Goal: Book appointment/travel/reservation

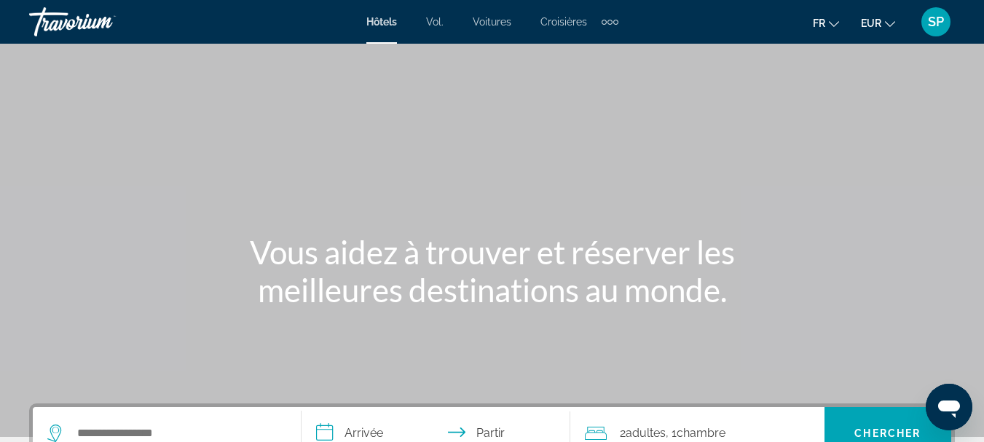
click at [62, 21] on div "Travorium" at bounding box center [102, 22] width 146 height 38
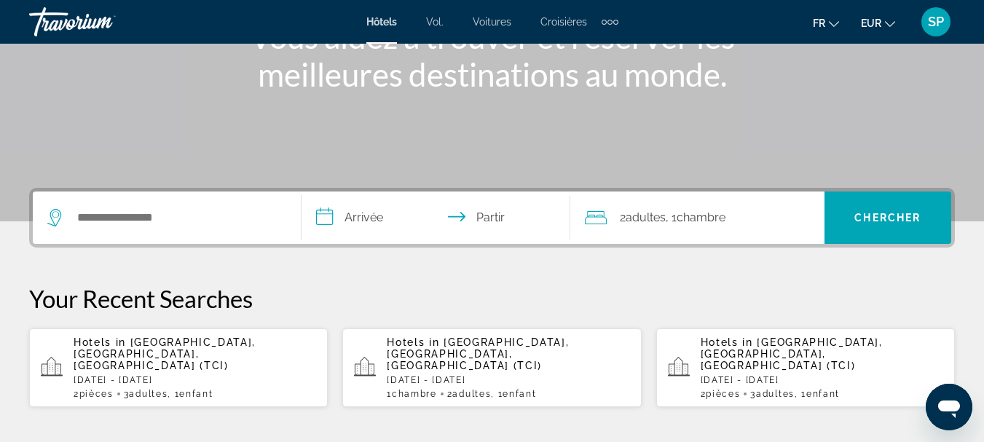
scroll to position [219, 0]
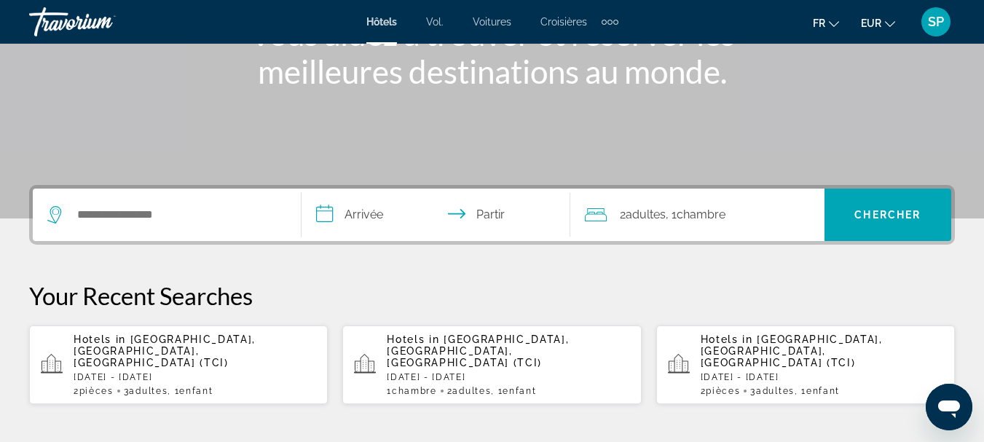
click at [677, 219] on font ", 1" at bounding box center [671, 215] width 11 height 14
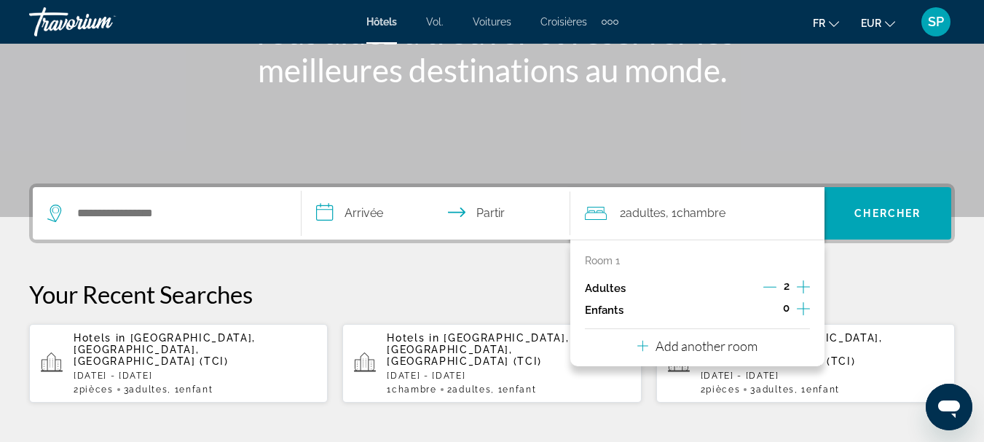
scroll to position [356, 0]
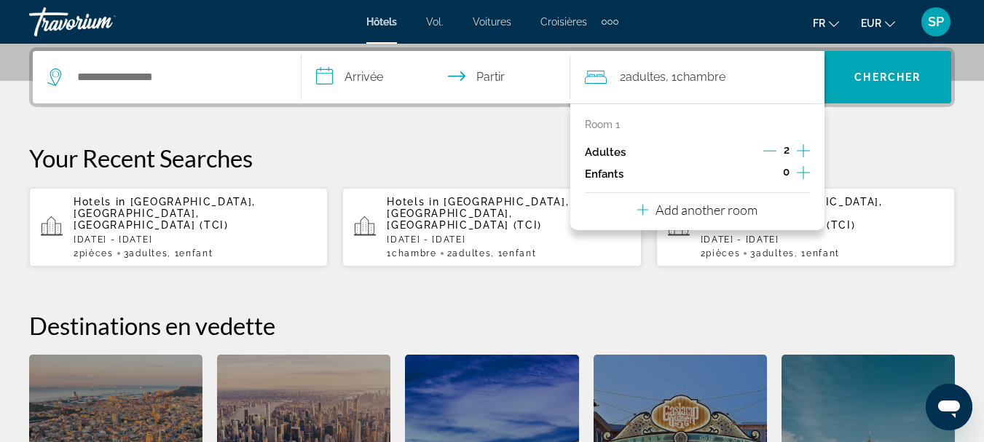
click at [803, 171] on icon "Increment children" at bounding box center [803, 172] width 13 height 17
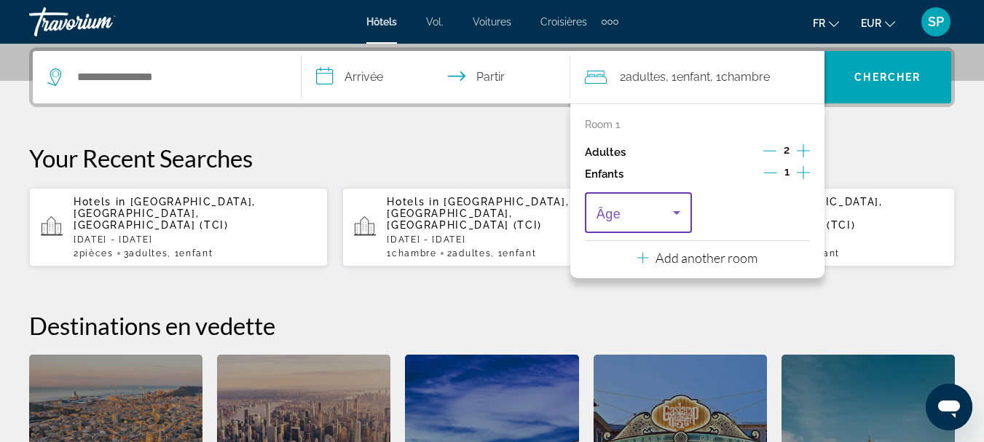
click at [675, 208] on icon "Travelers: 2 adults, 1 child" at bounding box center [676, 212] width 17 height 17
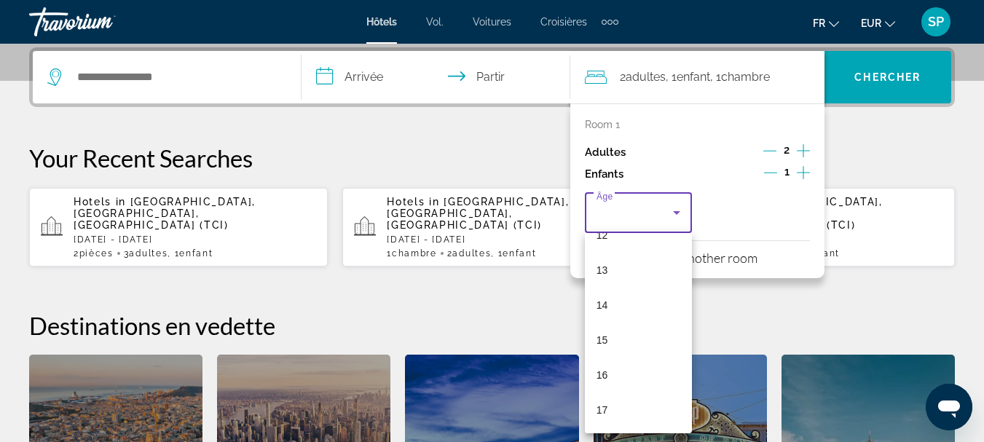
scroll to position [441, 0]
click at [619, 379] on mat-option "16" at bounding box center [638, 375] width 107 height 35
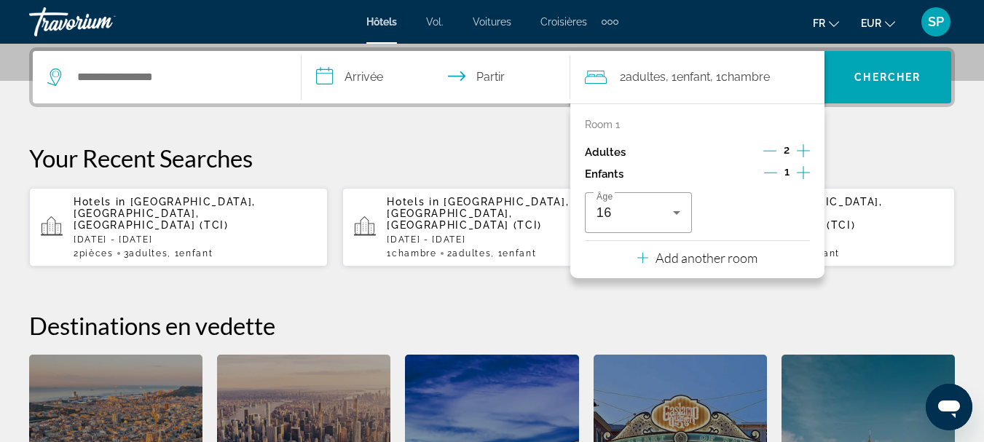
click at [388, 66] on input "**********" at bounding box center [439, 79] width 275 height 57
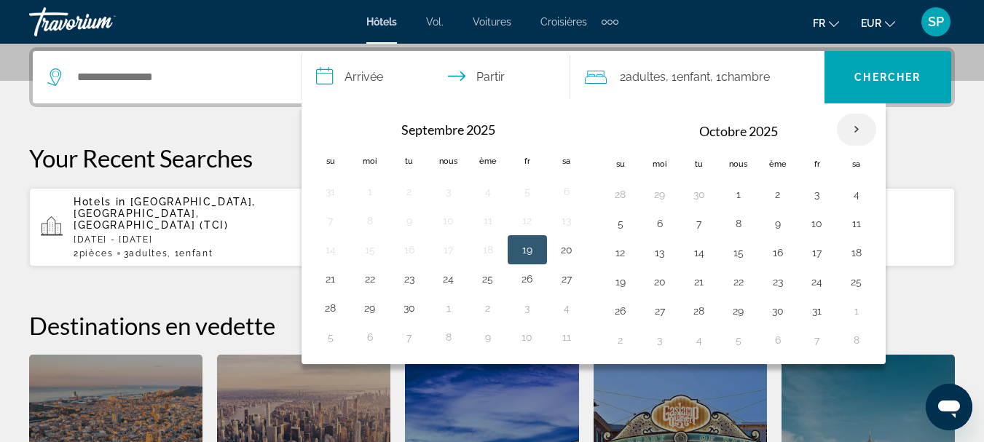
click at [852, 127] on th "Mois prochain" at bounding box center [856, 130] width 39 height 32
click at [783, 286] on button "23" at bounding box center [778, 282] width 23 height 20
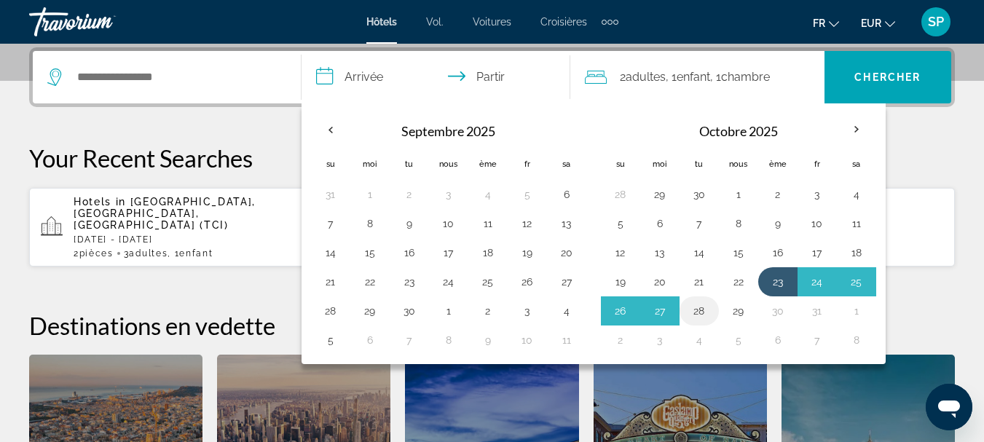
click at [697, 310] on button "28" at bounding box center [699, 311] width 23 height 20
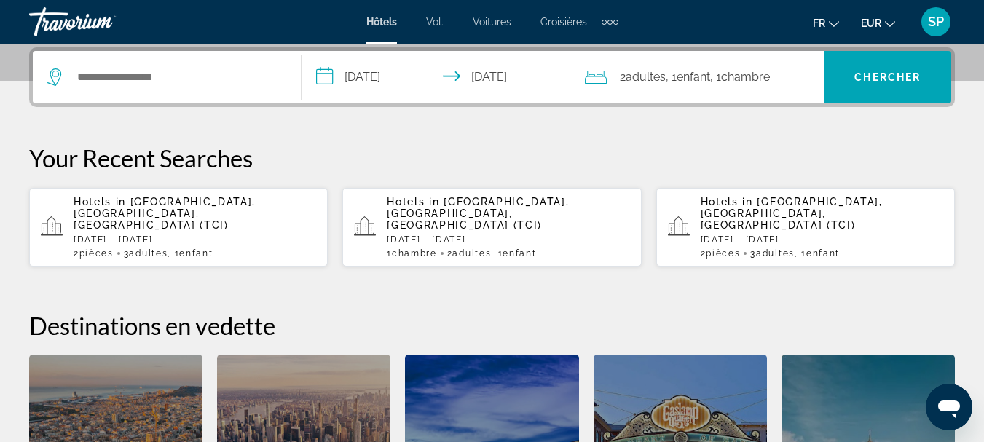
click at [415, 74] on input "**********" at bounding box center [439, 79] width 275 height 57
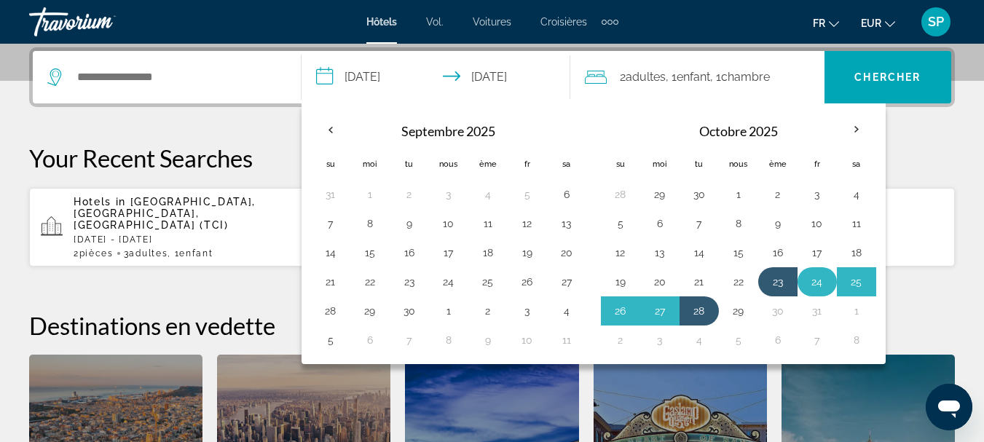
click at [824, 283] on button "24" at bounding box center [817, 282] width 23 height 20
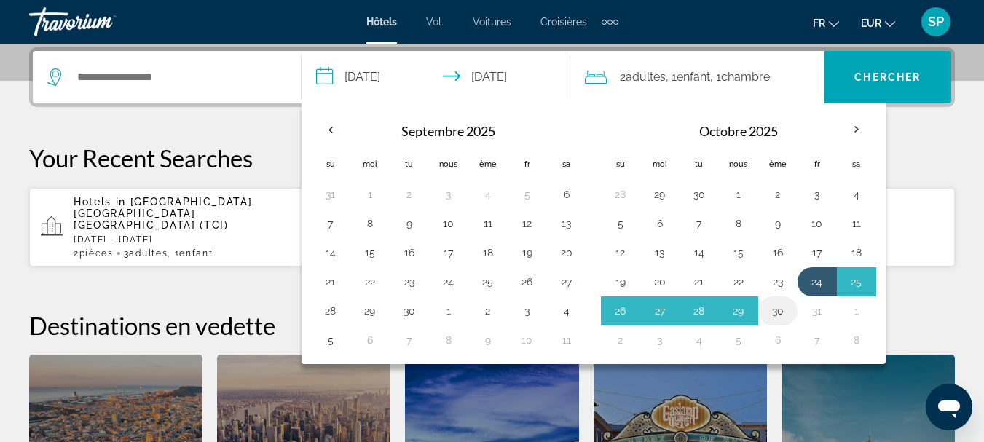
click at [772, 306] on button "30" at bounding box center [778, 311] width 23 height 20
type input "**********"
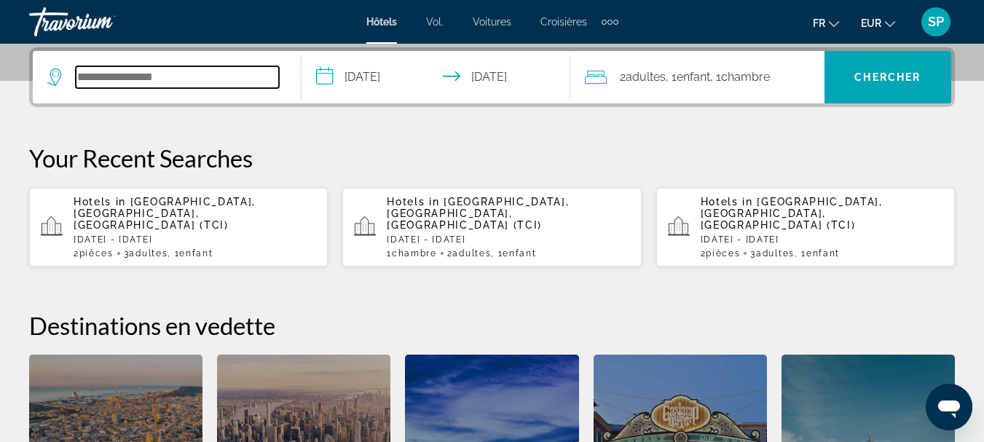
click at [149, 83] on input "Widget de recherche" at bounding box center [177, 77] width 203 height 22
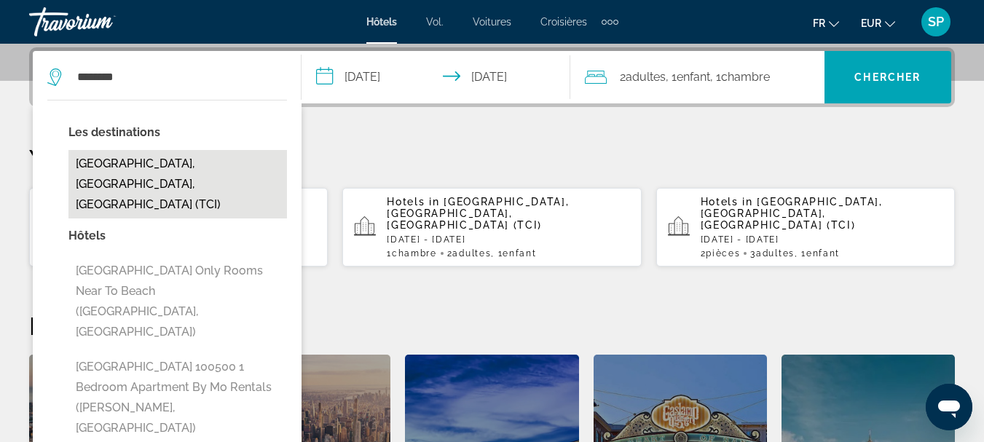
click at [146, 161] on button "Tenerife, Canary Islands, Spain (TCI)" at bounding box center [177, 184] width 219 height 68
type input "**********"
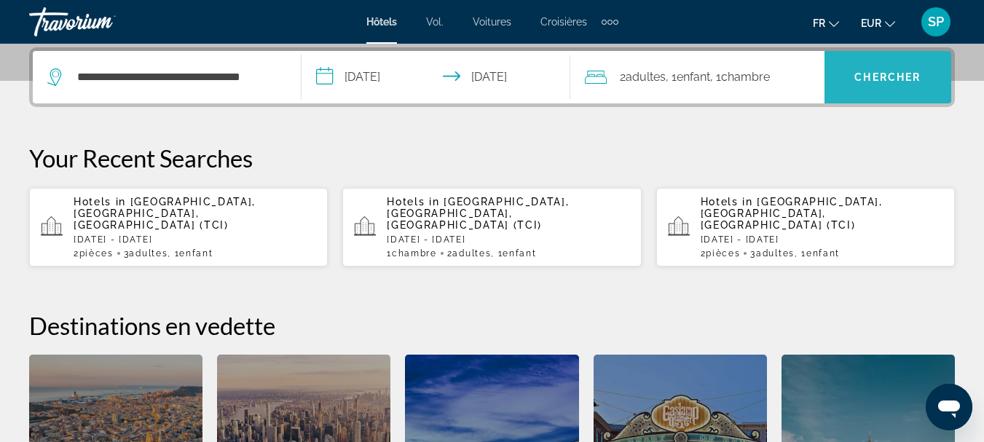
click at [879, 78] on font "Chercher" at bounding box center [888, 77] width 66 height 12
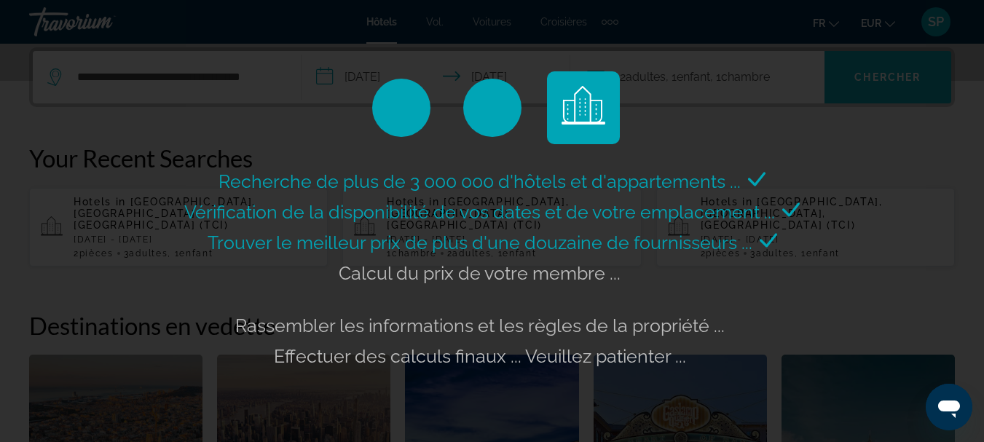
click at [879, 78] on div "Recherche de plus de 3 000 000 d'hôtels et d'appartements ... Vérification de l…" at bounding box center [492, 221] width 984 height 442
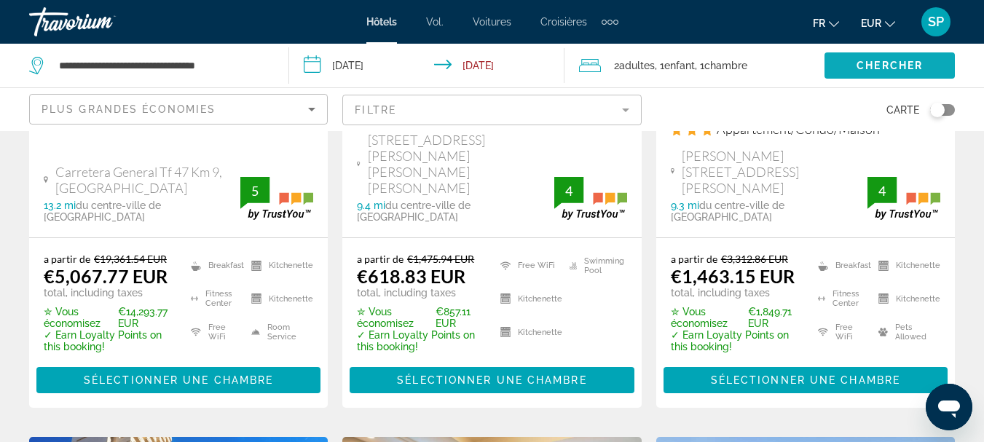
click at [885, 82] on span "Search widget" at bounding box center [890, 65] width 130 height 35
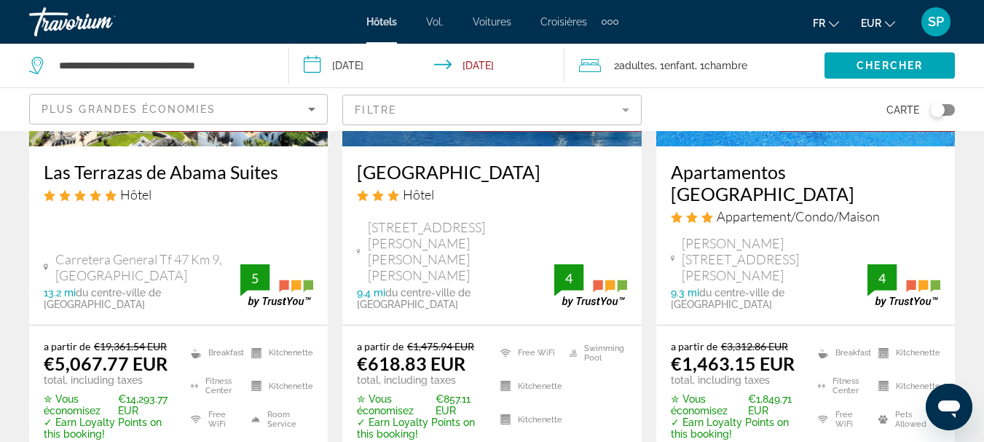
scroll to position [291, 0]
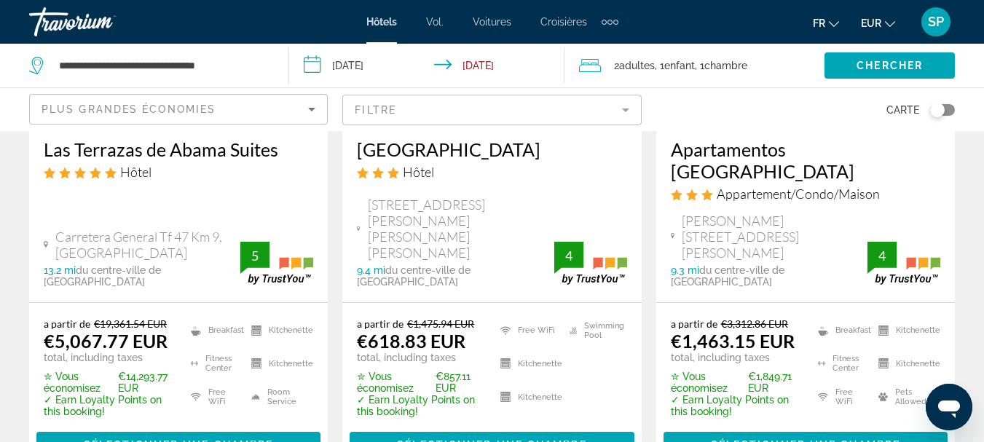
click at [624, 109] on mat-form-field "Filtre" at bounding box center [491, 110] width 299 height 31
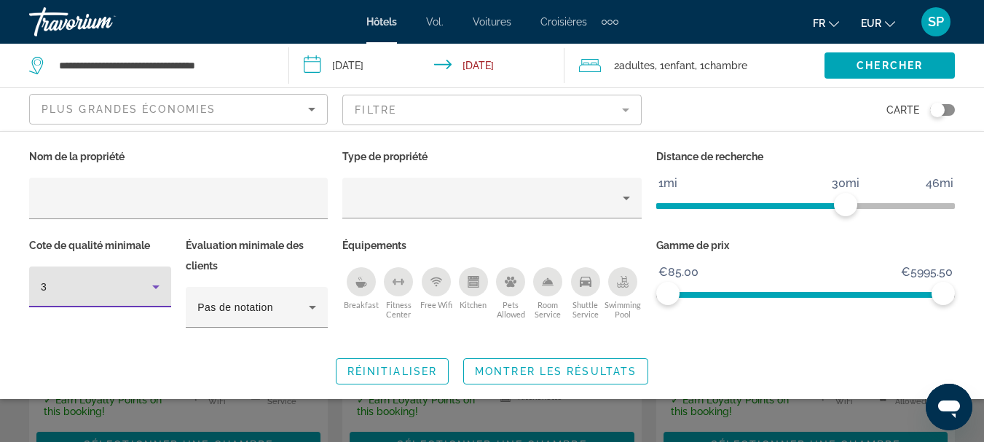
click at [156, 286] on icon "Hotel Filters" at bounding box center [155, 288] width 7 height 4
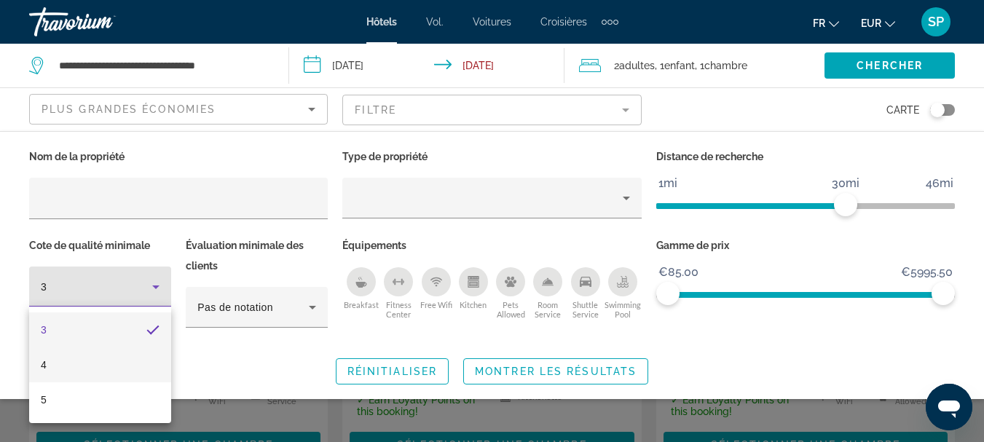
click at [93, 365] on mat-option "4" at bounding box center [100, 365] width 142 height 35
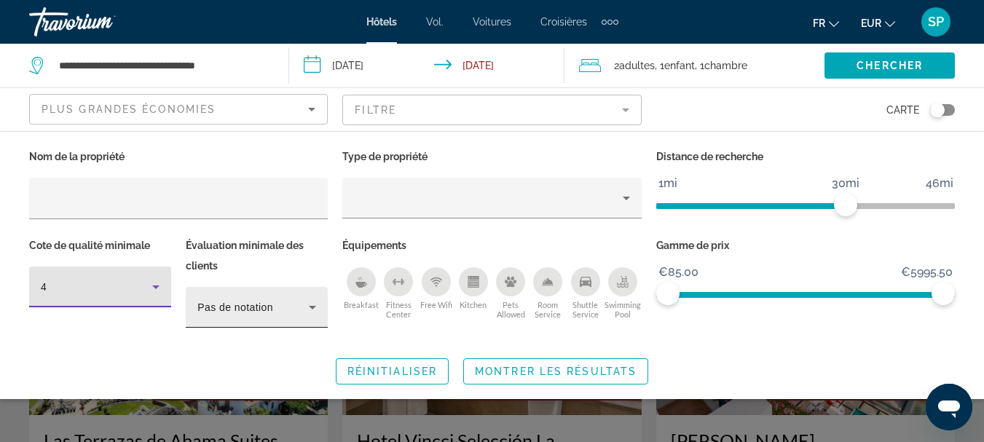
click at [312, 305] on icon "Hotel Filters" at bounding box center [312, 307] width 17 height 17
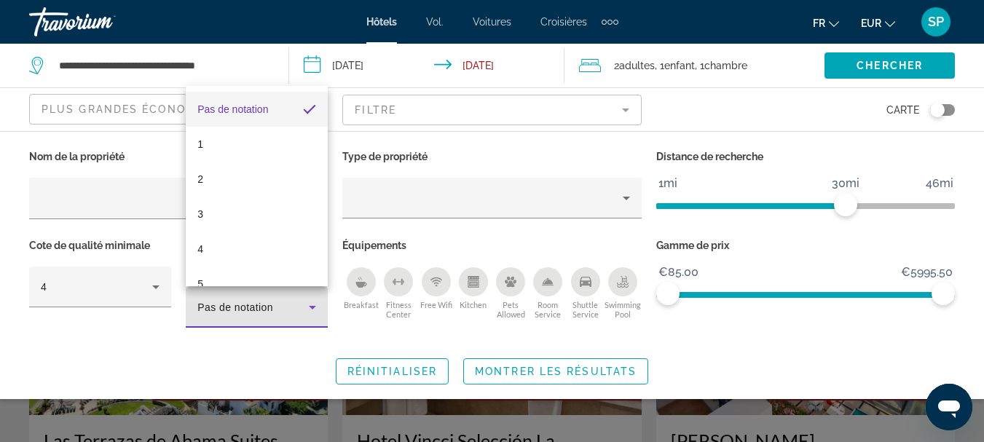
scroll to position [21, 0]
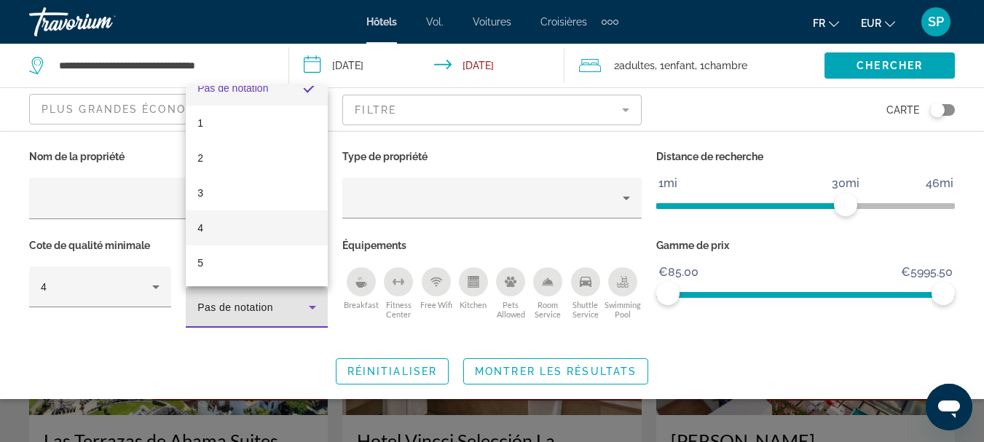
click at [256, 230] on mat-option "4" at bounding box center [257, 228] width 142 height 35
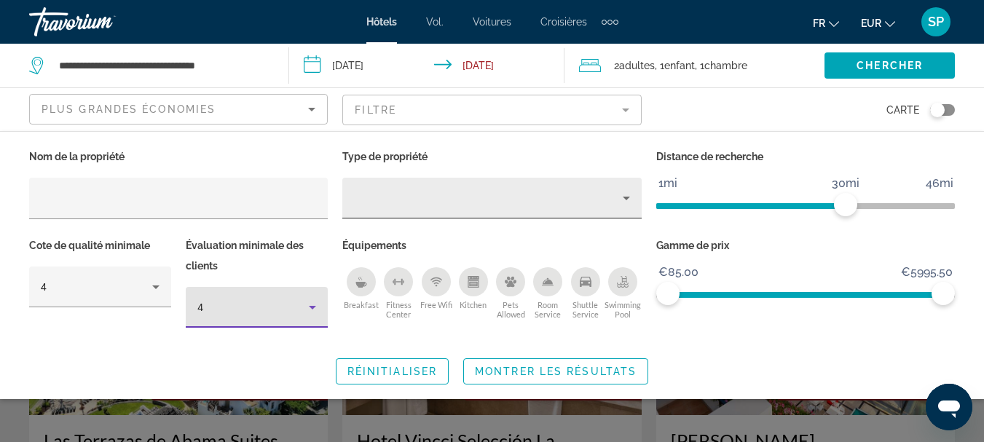
click at [626, 200] on icon "Property type" at bounding box center [626, 197] width 17 height 17
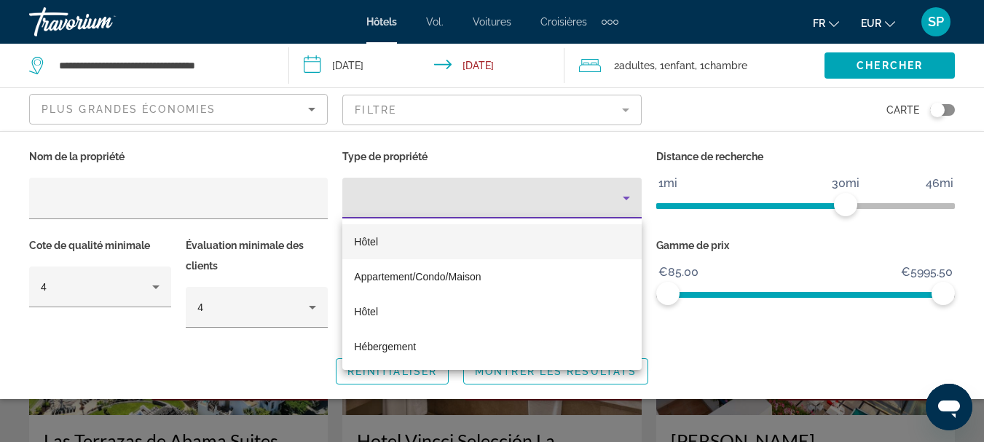
click at [627, 197] on div at bounding box center [492, 221] width 984 height 442
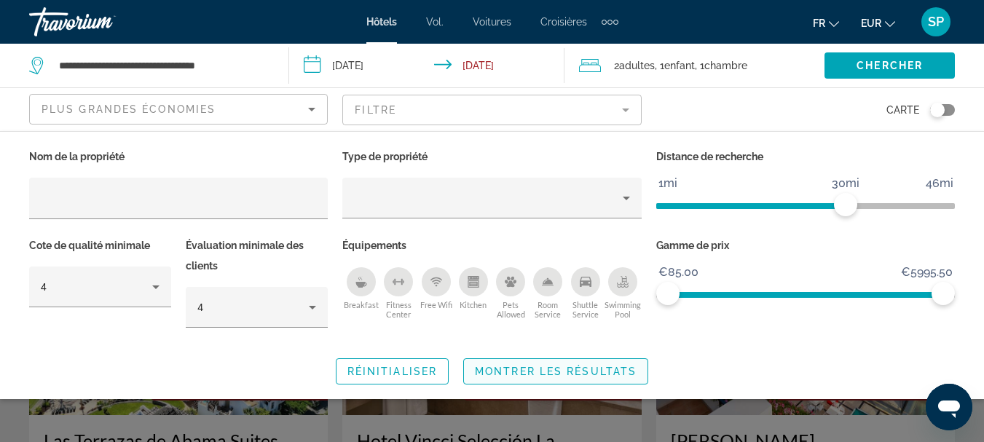
click at [555, 370] on span "Montrer les résultats" at bounding box center [556, 372] width 162 height 12
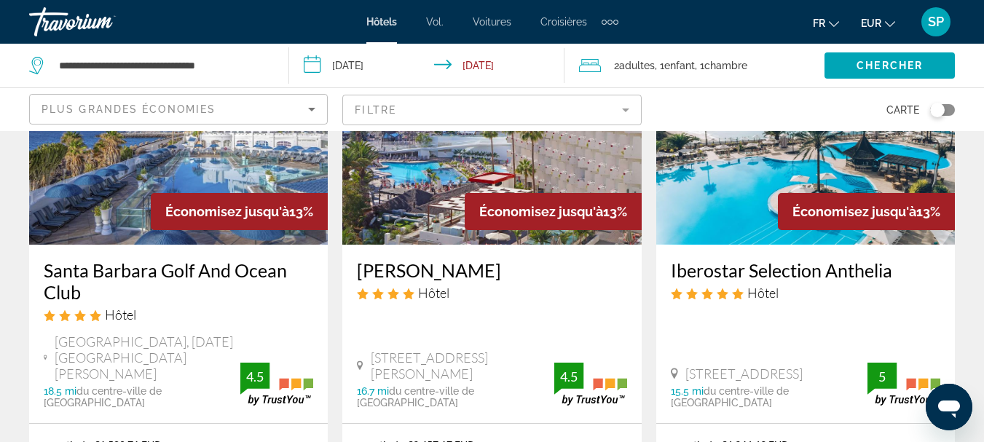
scroll to position [1166, 0]
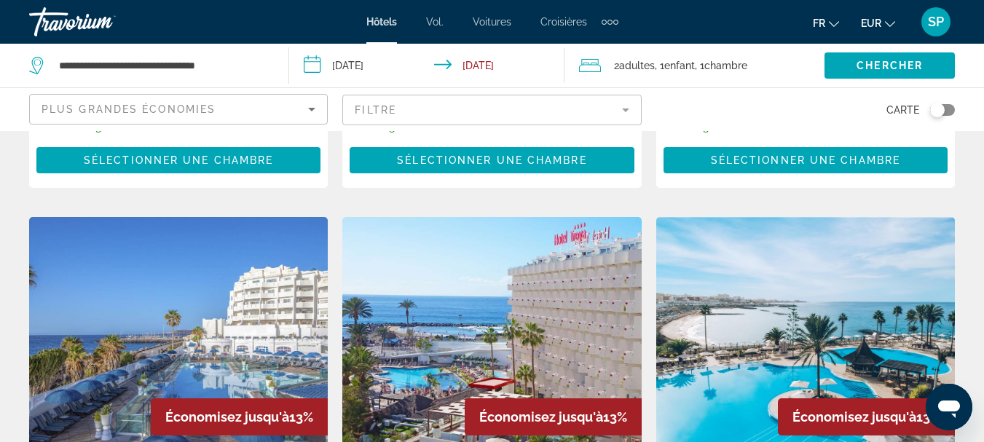
click at [627, 112] on mat-form-field "Filtre" at bounding box center [491, 110] width 299 height 31
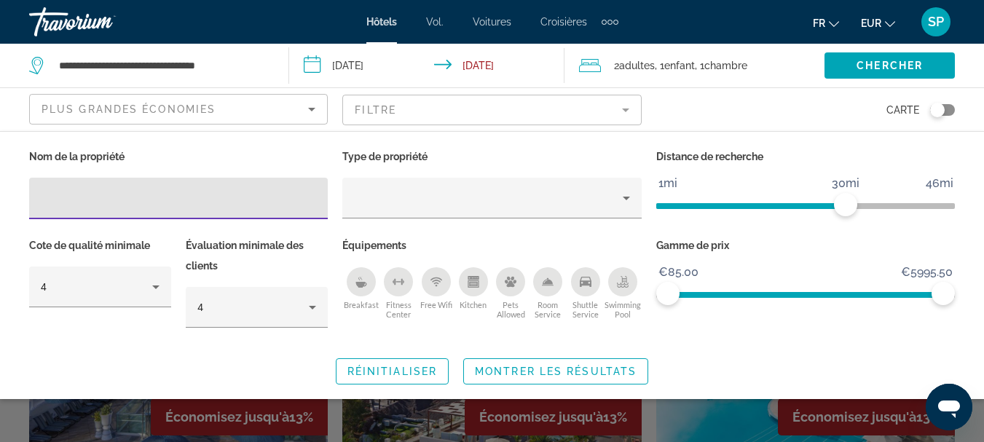
click at [360, 287] on div "Breakfast" at bounding box center [361, 281] width 29 height 29
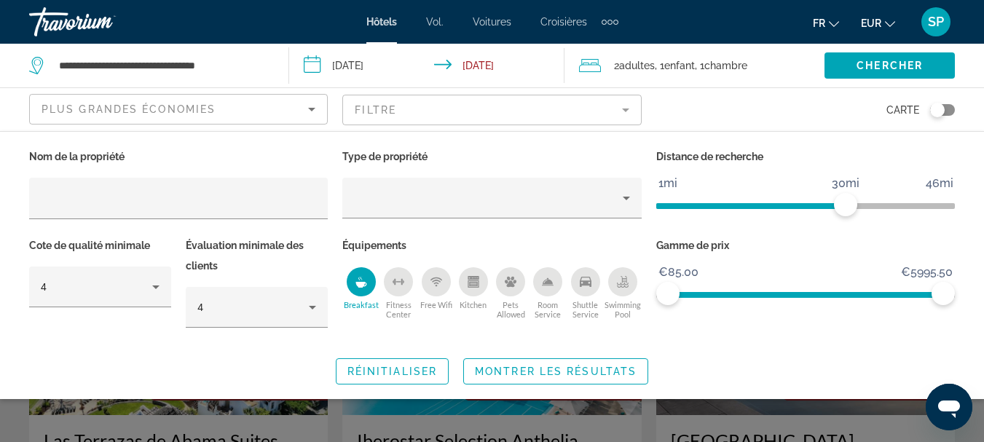
click at [618, 278] on icon "Swimming Pool" at bounding box center [623, 282] width 12 height 12
click at [401, 283] on icon "Fitness Center" at bounding box center [399, 282] width 12 height 12
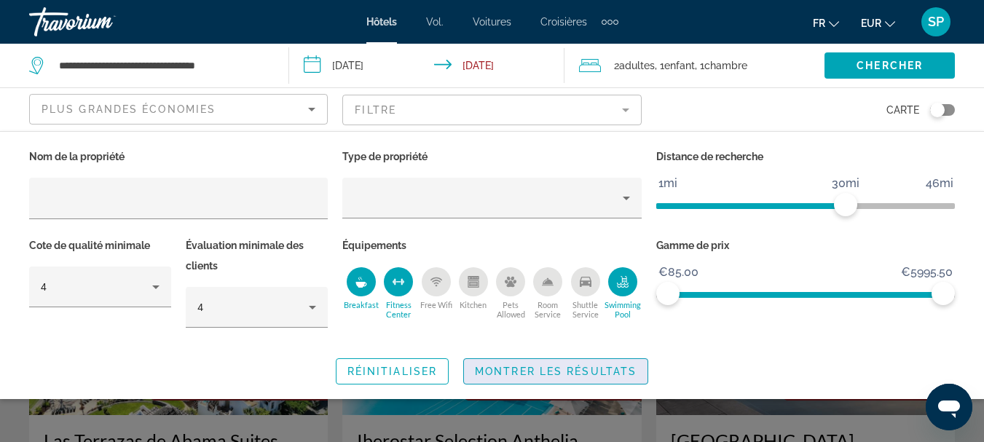
click at [496, 369] on span "Montrer les résultats" at bounding box center [556, 372] width 162 height 12
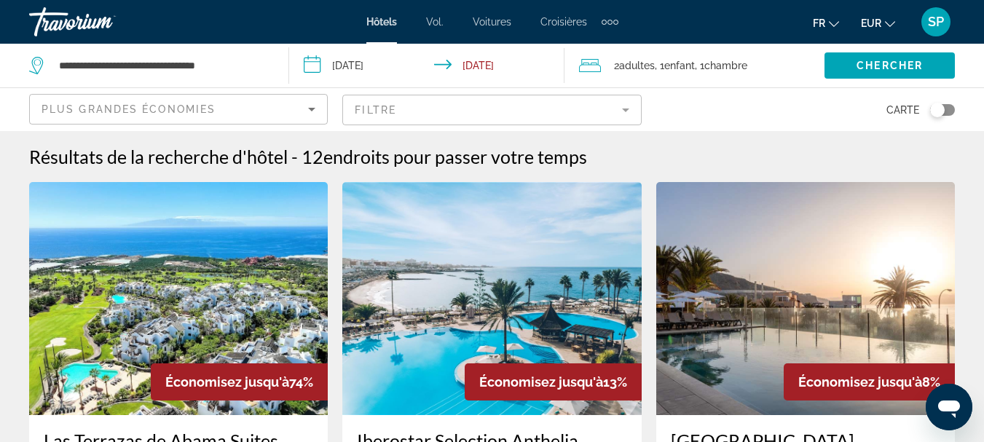
click at [101, 20] on div "Travorium" at bounding box center [102, 22] width 146 height 38
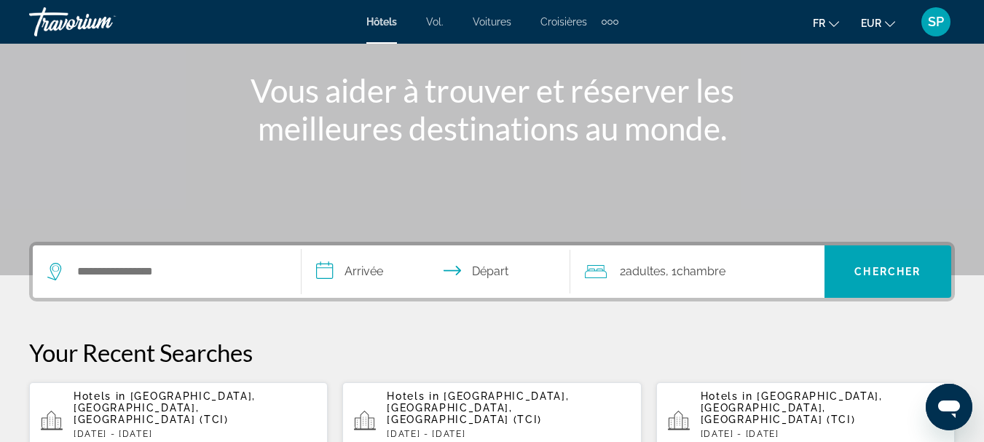
scroll to position [291, 0]
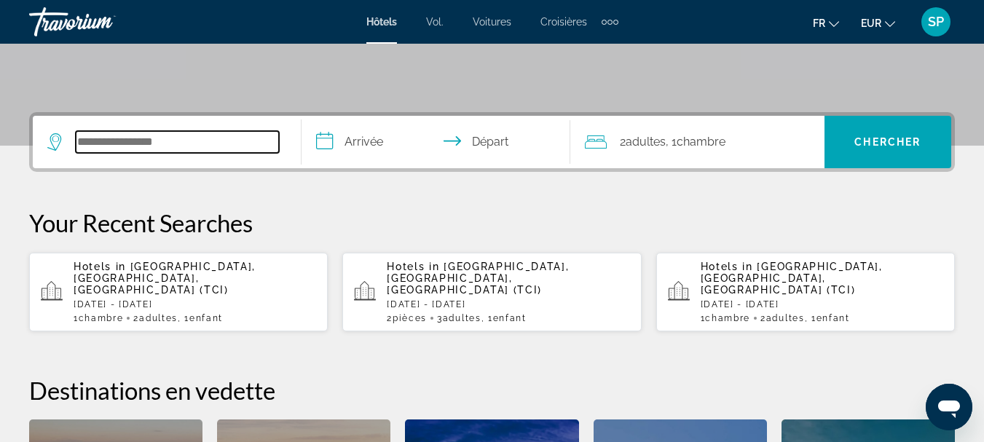
click at [160, 133] on input "Search widget" at bounding box center [177, 142] width 203 height 22
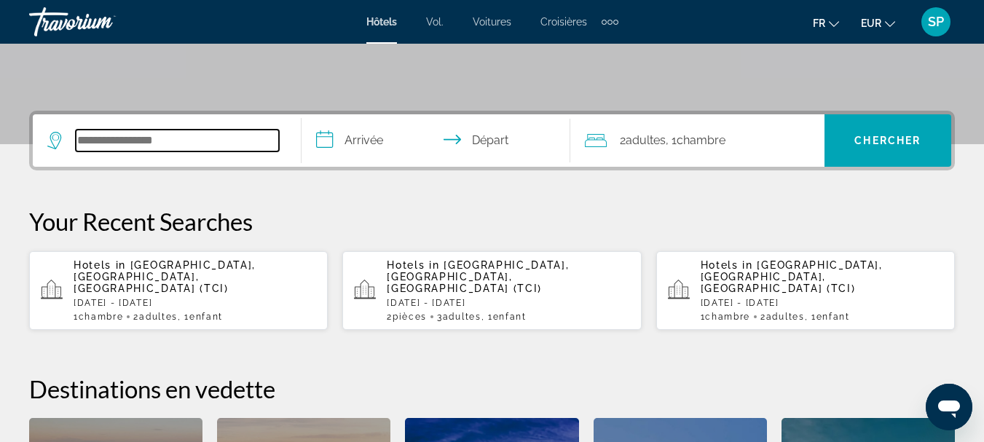
scroll to position [356, 0]
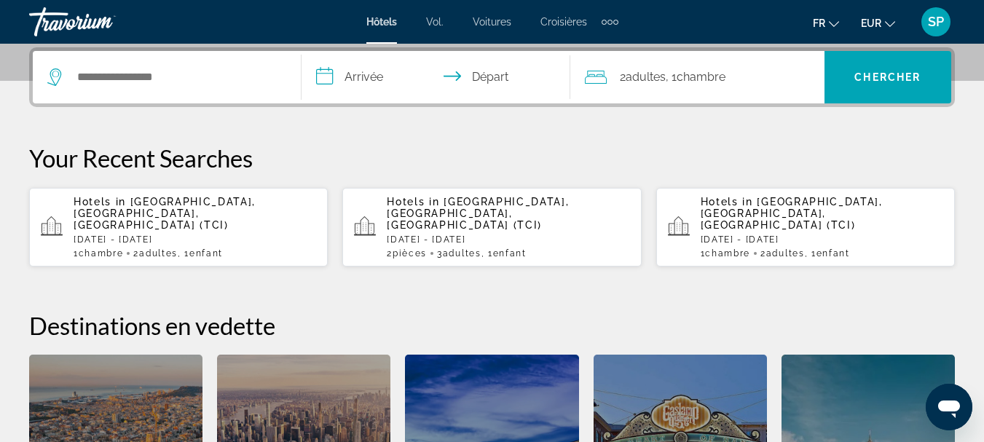
click at [343, 68] on input "**********" at bounding box center [439, 79] width 275 height 57
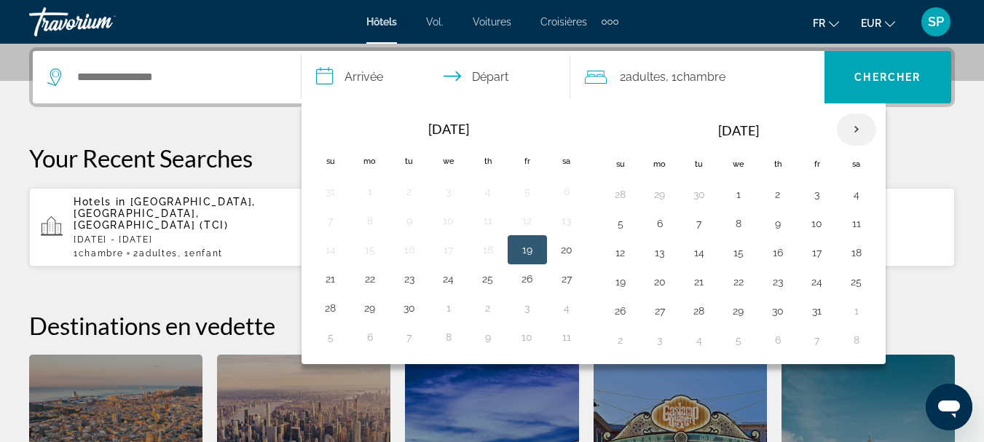
click at [858, 130] on th "Next month" at bounding box center [856, 130] width 39 height 32
click at [822, 280] on button "26" at bounding box center [817, 282] width 23 height 20
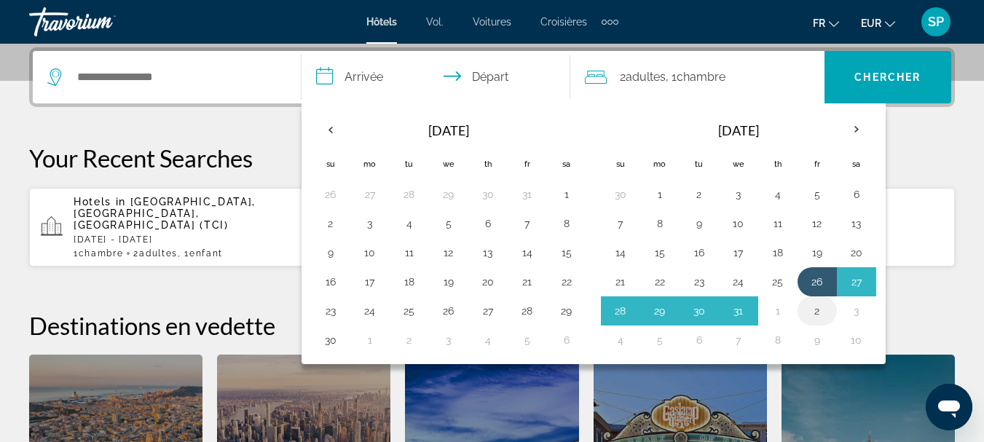
click at [820, 310] on button "2" at bounding box center [817, 311] width 23 height 20
type input "**********"
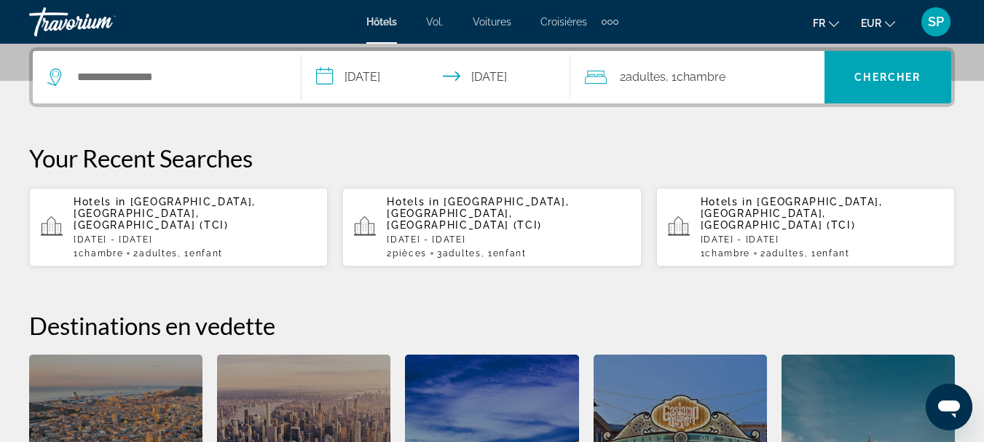
click at [718, 71] on span "Chambre" at bounding box center [701, 77] width 49 height 14
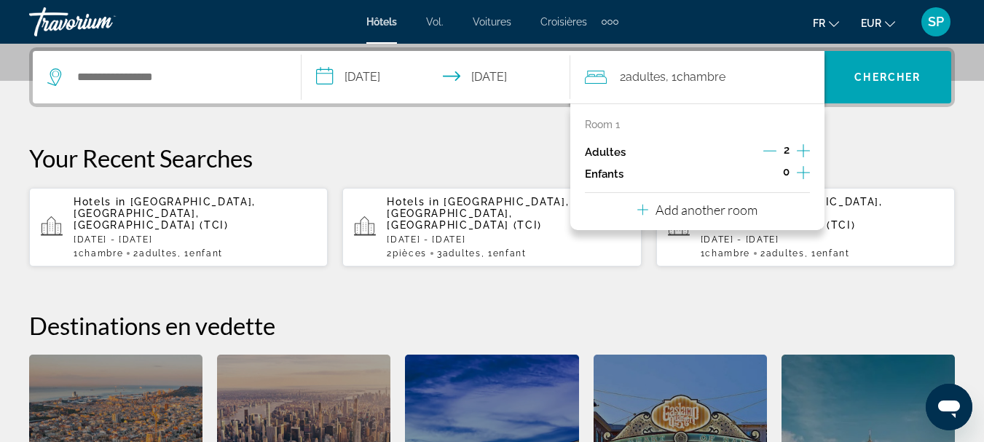
click at [805, 172] on icon "Increment children" at bounding box center [803, 172] width 13 height 17
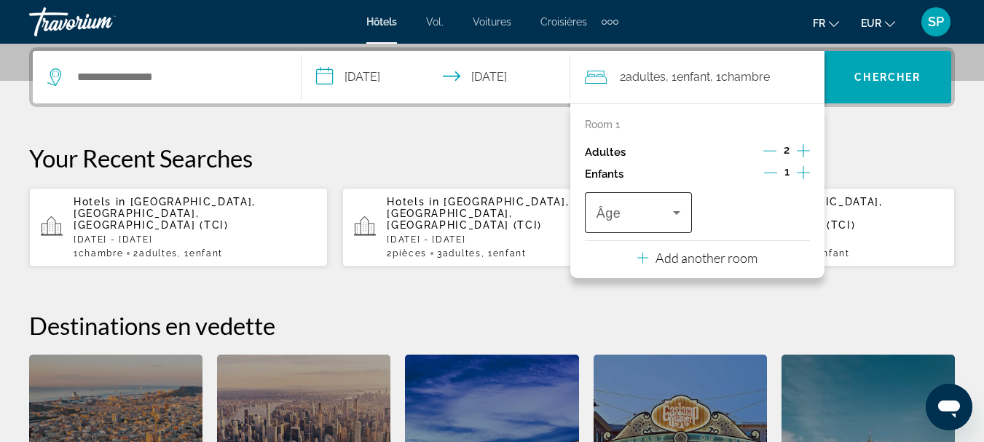
click at [676, 211] on icon "Travelers: 2 adults, 1 child" at bounding box center [676, 213] width 7 height 4
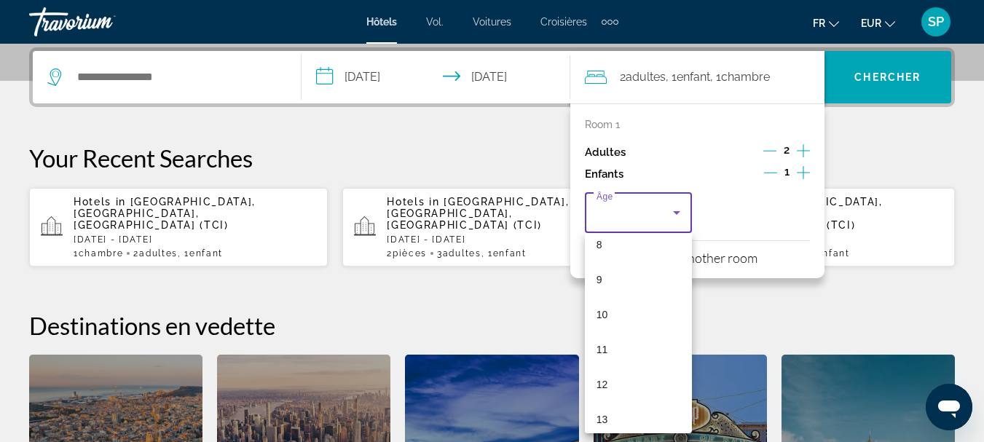
scroll to position [437, 0]
click at [611, 367] on mat-option "16" at bounding box center [638, 378] width 107 height 35
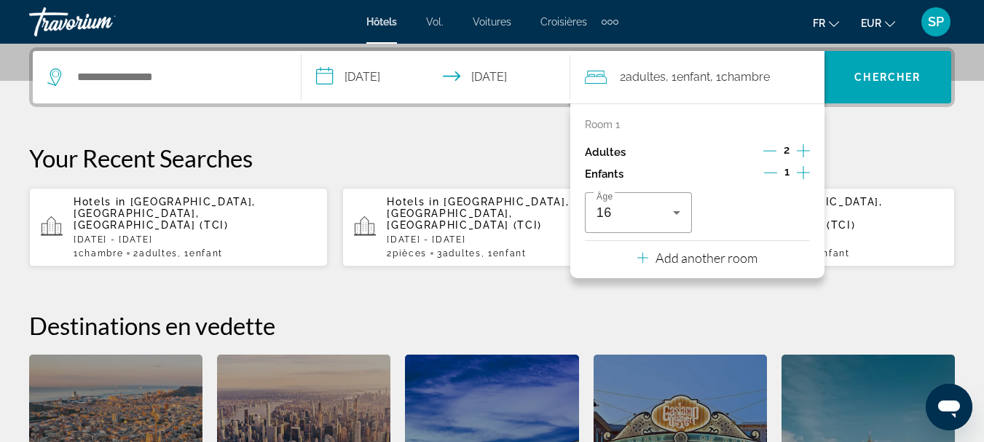
click at [243, 66] on div "Search widget" at bounding box center [166, 77] width 239 height 52
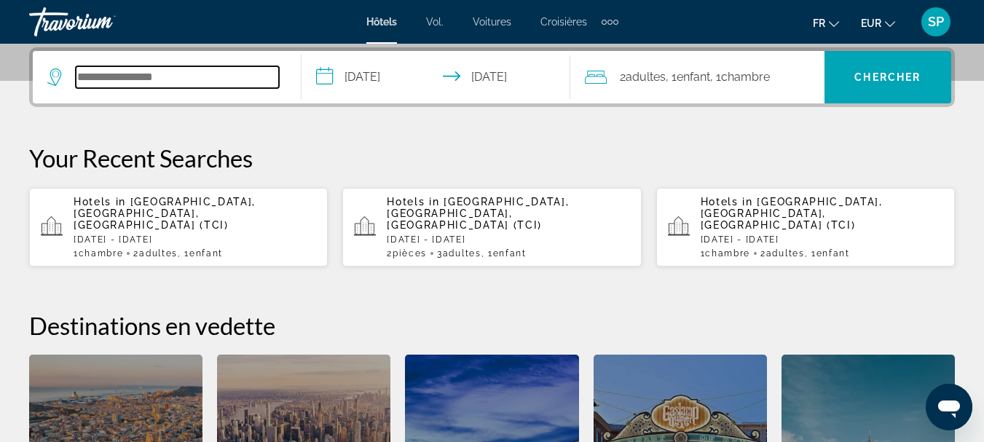
click at [224, 78] on input "Search widget" at bounding box center [177, 77] width 203 height 22
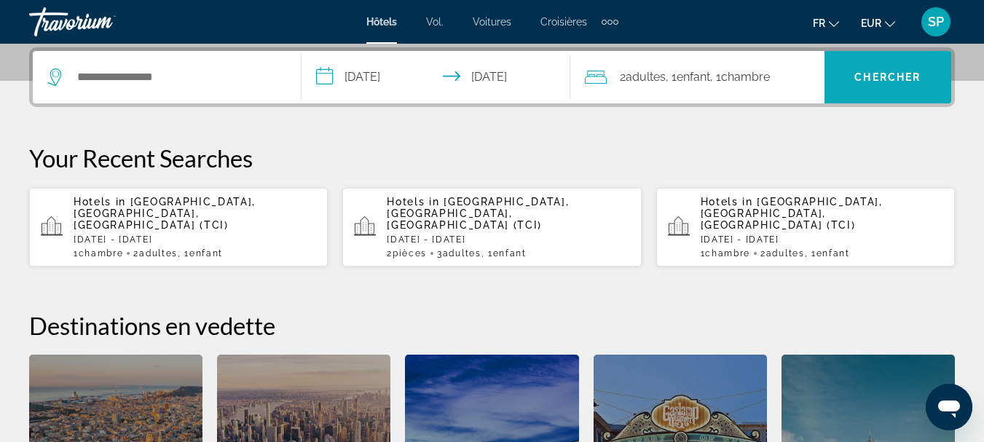
click at [858, 81] on span "Chercher" at bounding box center [888, 77] width 66 height 12
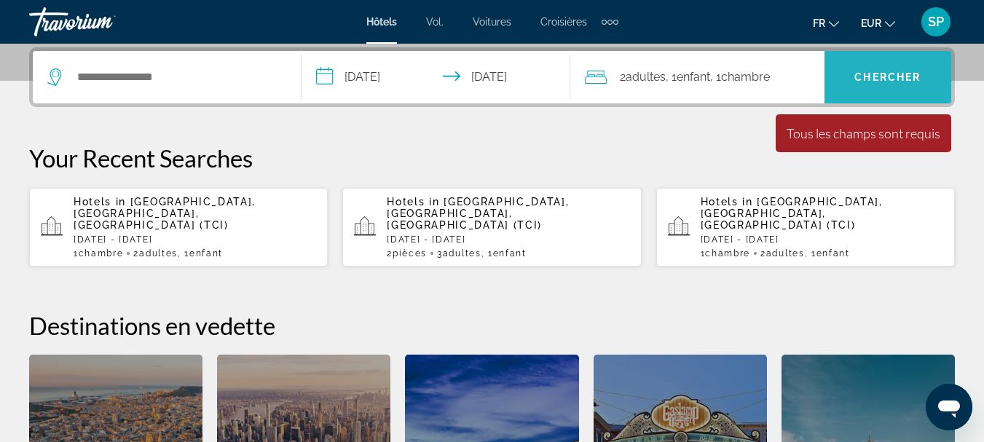
click at [875, 72] on span "Chercher" at bounding box center [888, 77] width 66 height 12
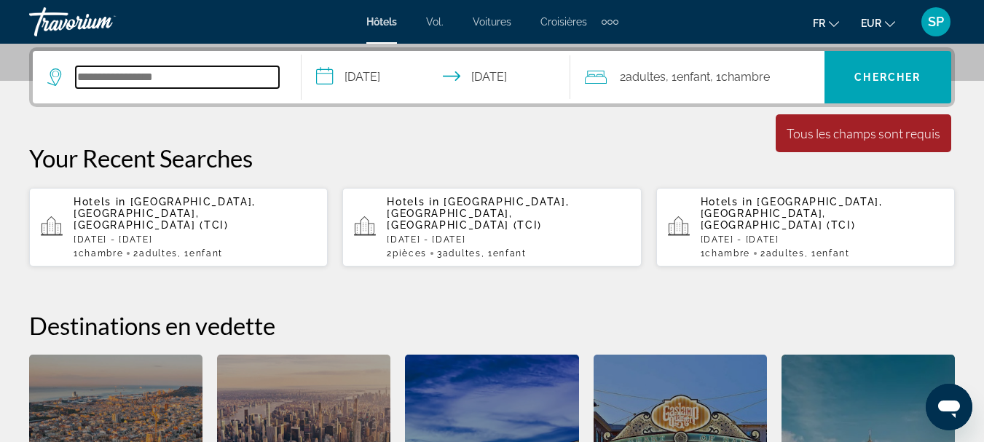
click at [168, 75] on input "Search widget" at bounding box center [177, 77] width 203 height 22
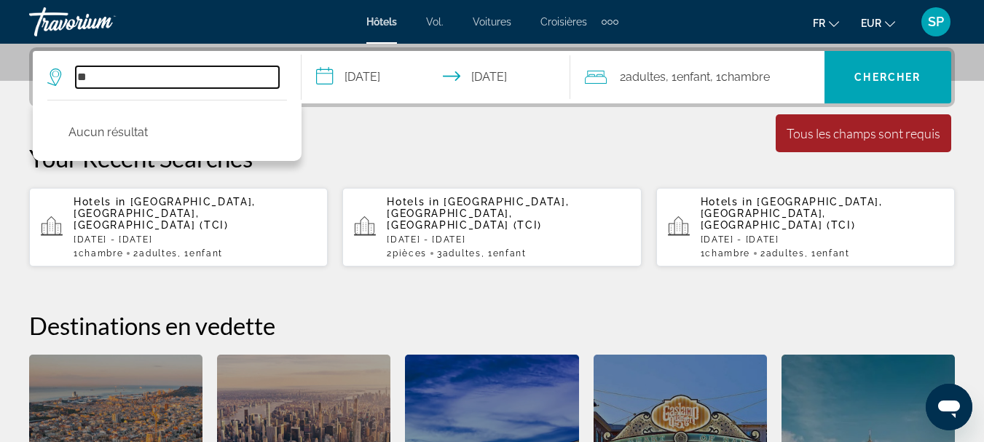
type input "*"
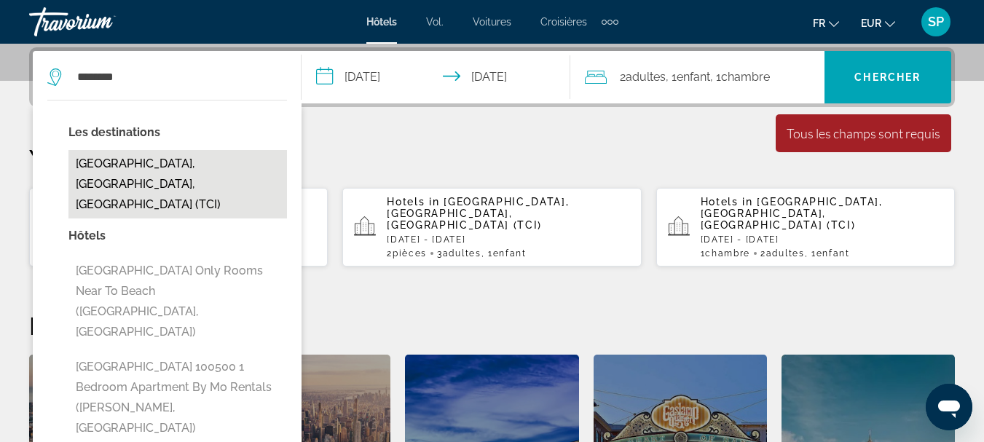
click at [176, 168] on button "Tenerife, Canary Islands, Spain (TCI)" at bounding box center [177, 184] width 219 height 68
type input "**********"
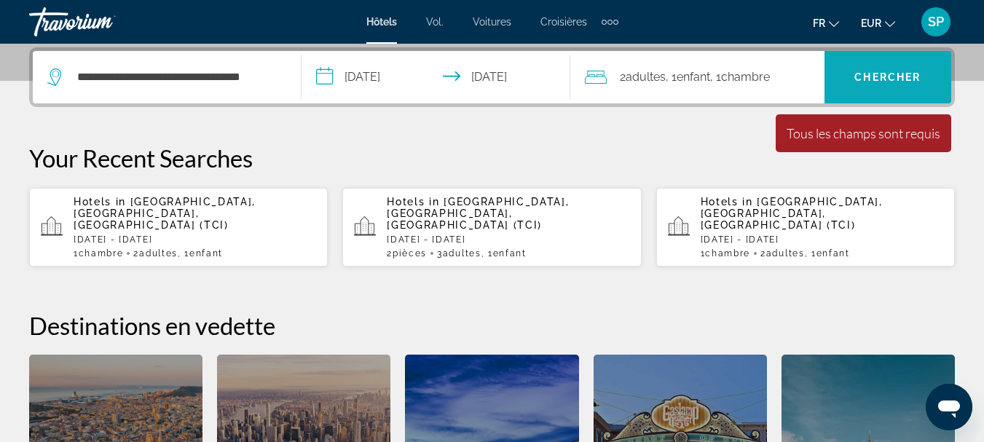
click at [877, 78] on span "Chercher" at bounding box center [888, 77] width 66 height 12
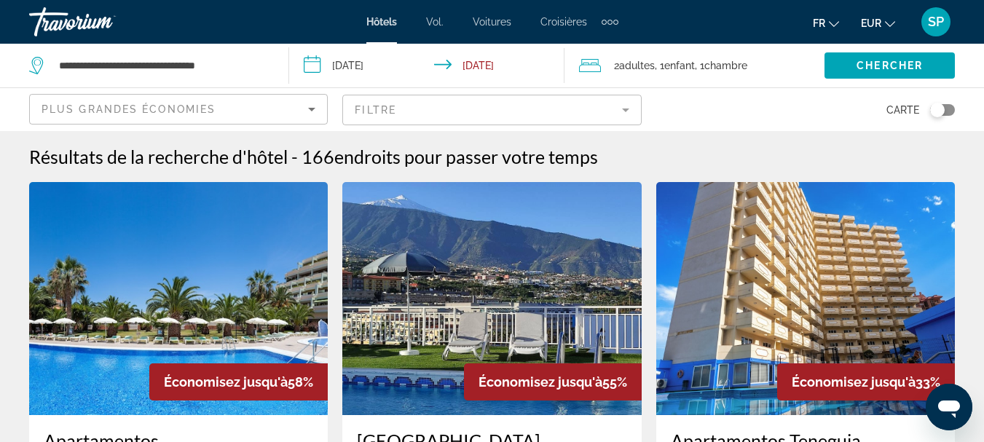
click at [310, 106] on icon "Sort by" at bounding box center [311, 109] width 17 height 17
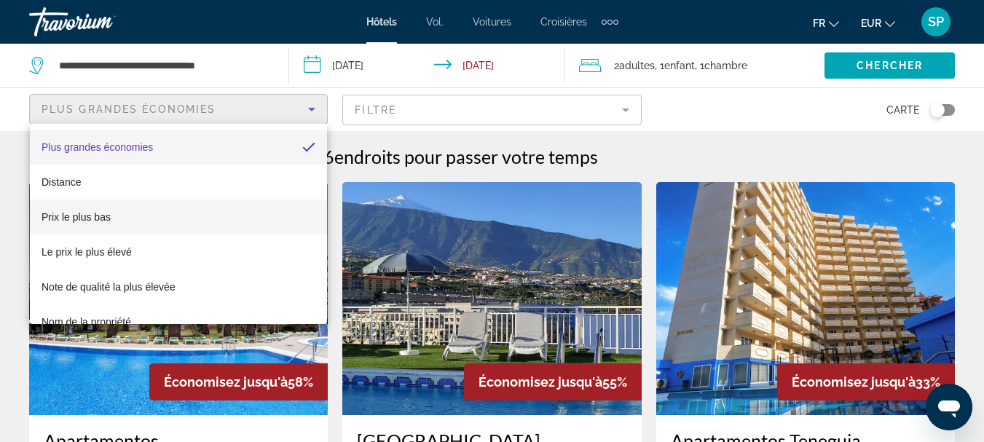
click at [96, 219] on font "Prix ​​le plus bas" at bounding box center [76, 217] width 69 height 12
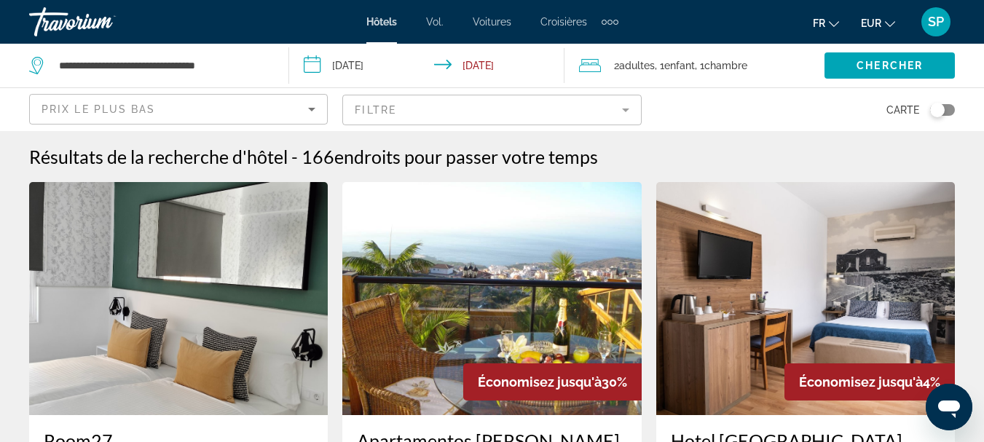
click at [627, 107] on mat-form-field "Filtre" at bounding box center [491, 110] width 299 height 31
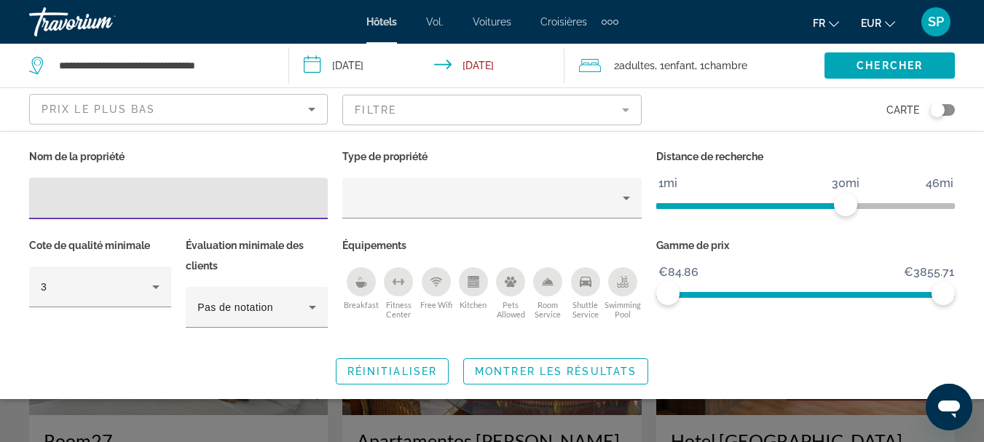
click at [363, 285] on icon "Breakfast" at bounding box center [361, 285] width 11 height 6
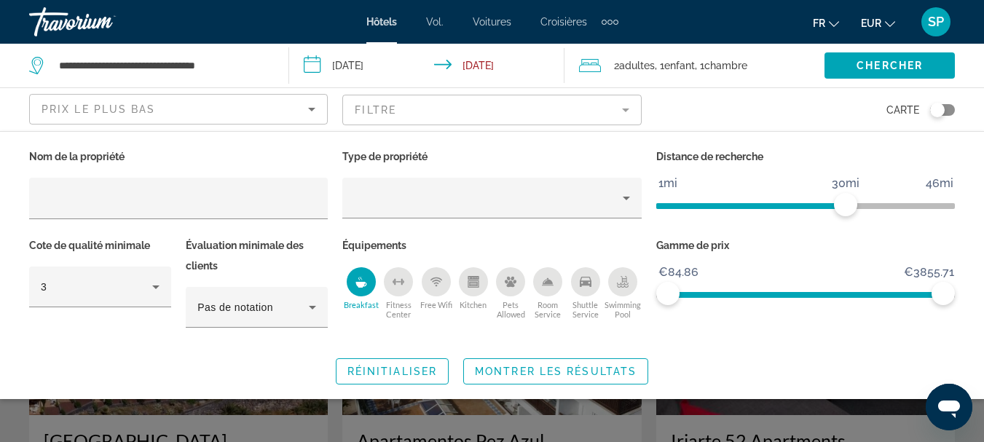
click at [401, 282] on icon "Fitness Center" at bounding box center [399, 282] width 12 height 12
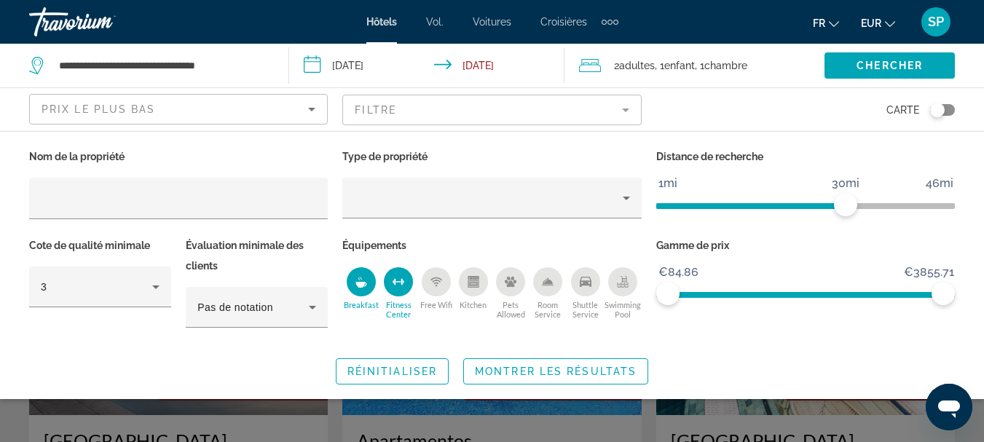
click at [626, 288] on div "Swimming Pool" at bounding box center [622, 281] width 29 height 29
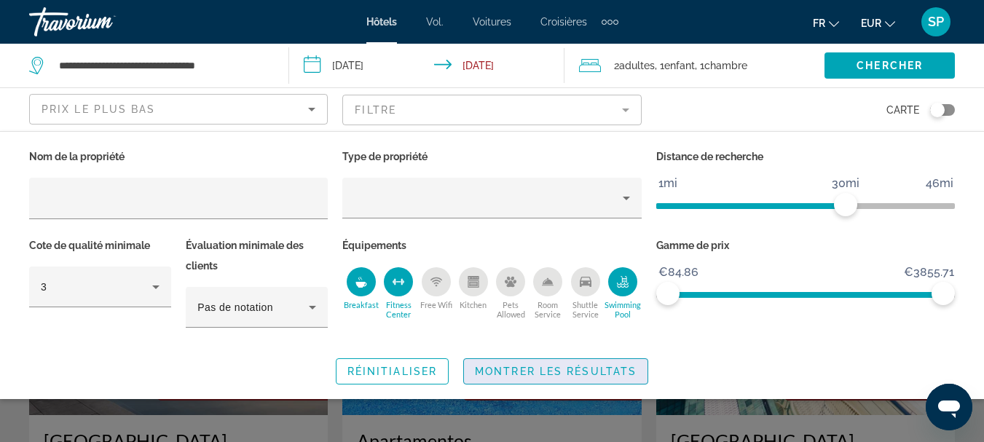
click at [596, 366] on span "Montrer les résultats" at bounding box center [556, 372] width 162 height 12
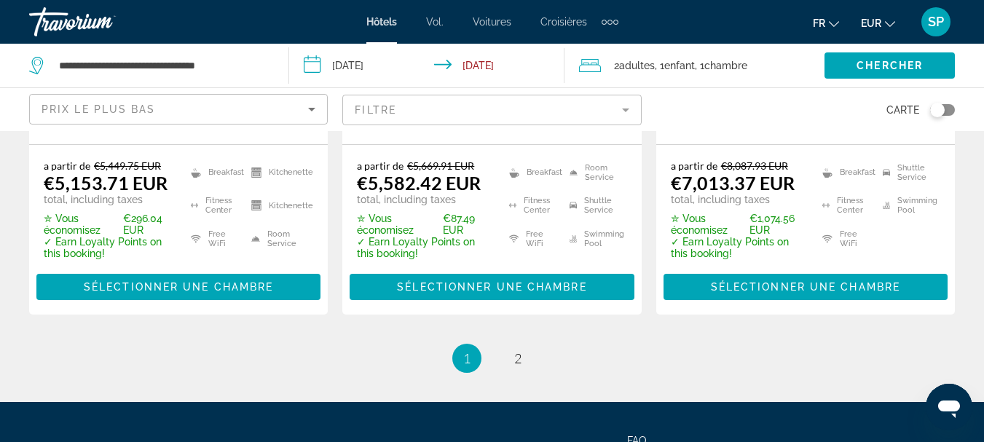
scroll to position [2259, 0]
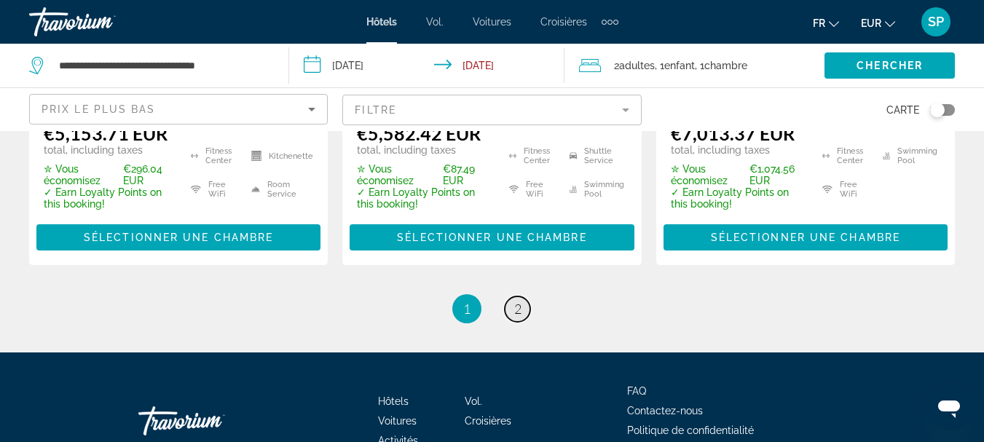
click at [520, 301] on span "2" at bounding box center [517, 309] width 7 height 16
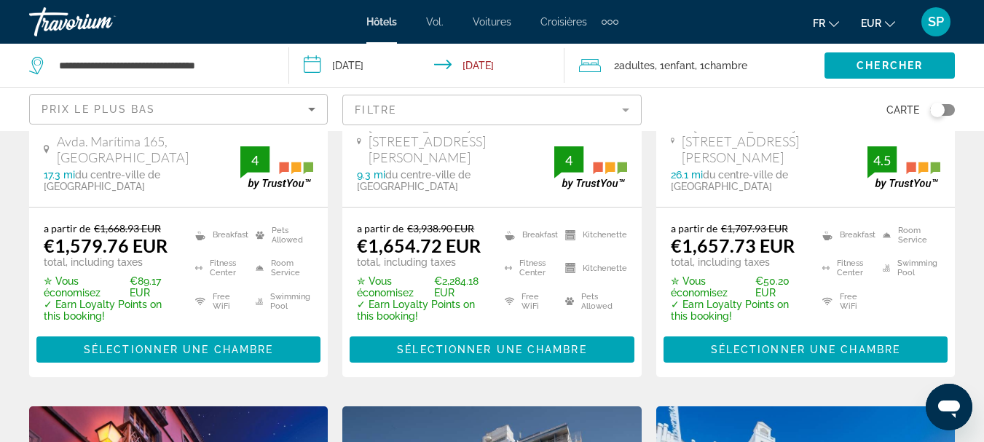
scroll to position [291, 0]
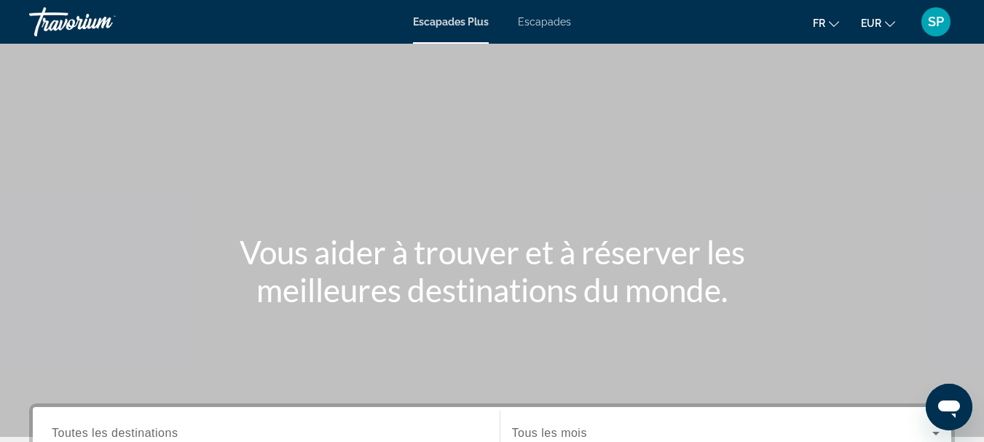
scroll to position [219, 0]
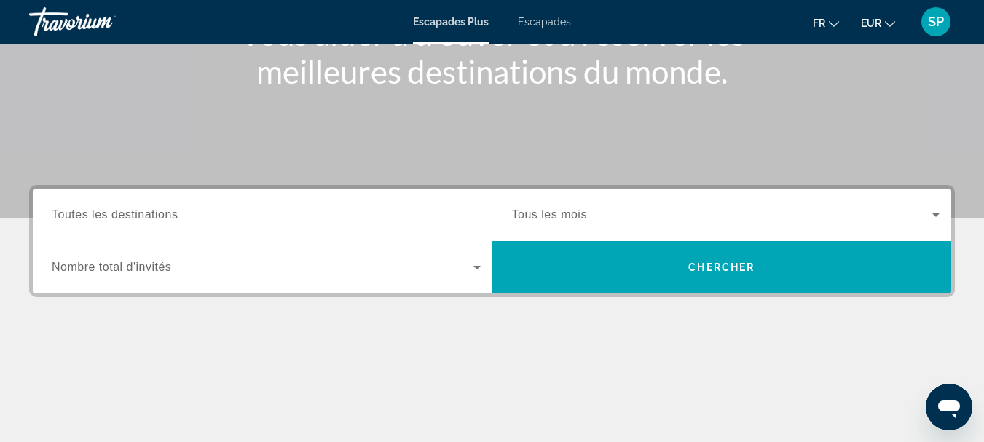
click at [181, 213] on input "Destination Toutes les destinations" at bounding box center [266, 215] width 429 height 17
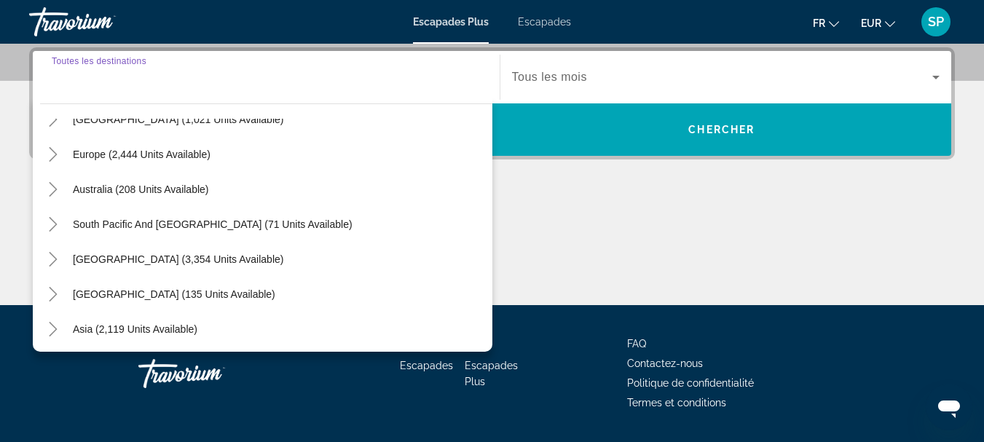
scroll to position [163, 0]
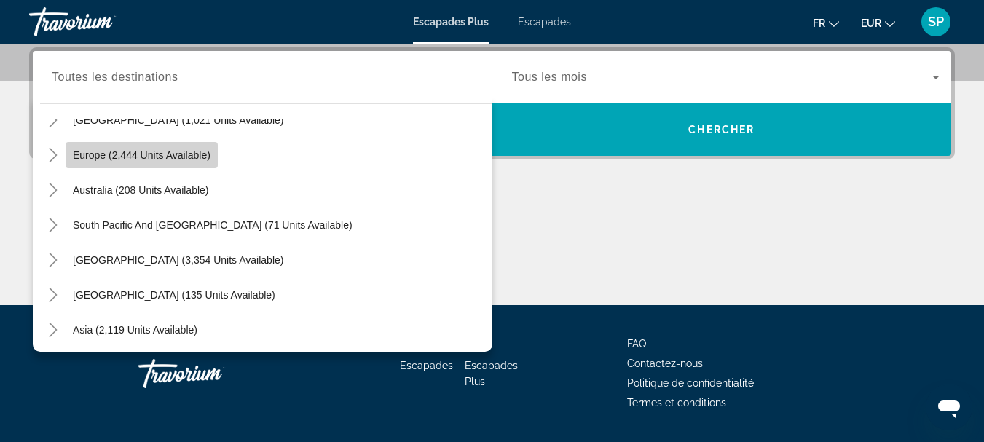
click at [191, 149] on span "Europe (2,444 units available)" at bounding box center [142, 155] width 138 height 12
type input "**********"
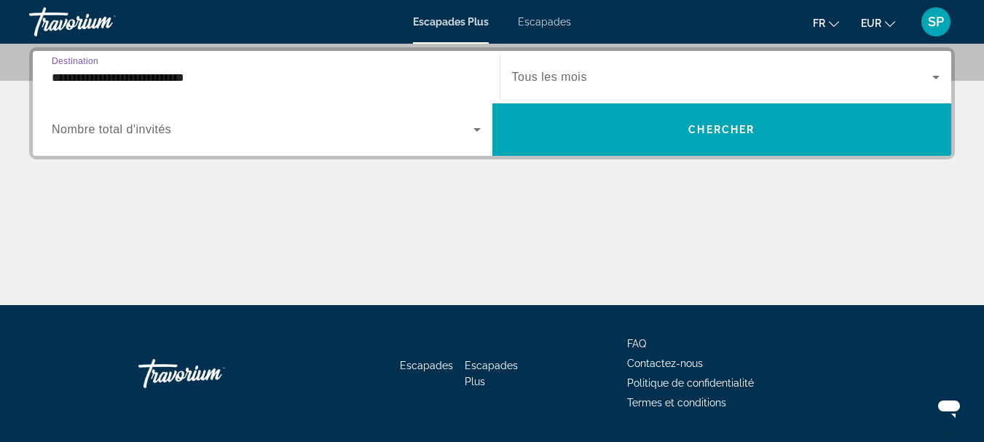
click at [479, 128] on icon "Widget de recherche" at bounding box center [477, 130] width 7 height 4
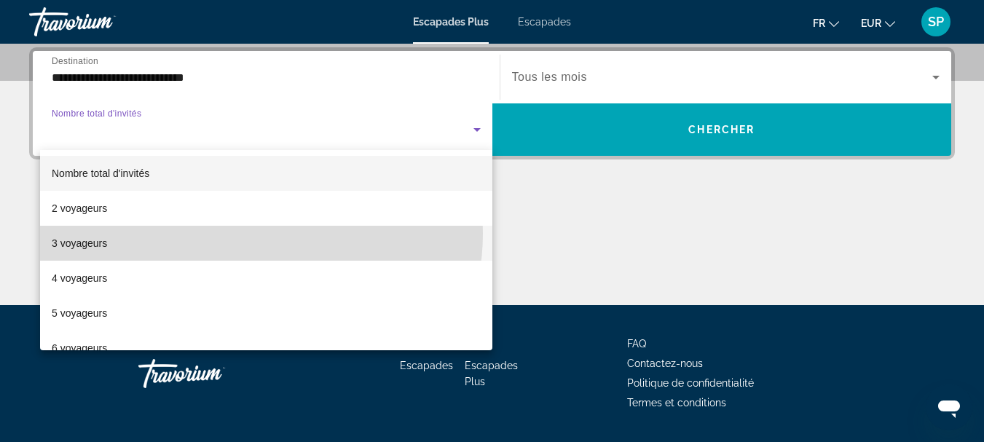
click at [260, 234] on mat-option "3 voyageurs" at bounding box center [266, 243] width 452 height 35
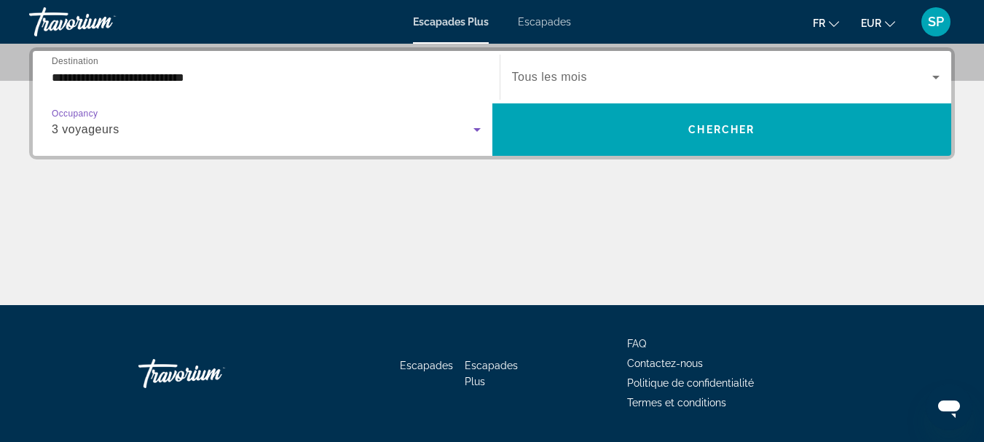
click at [938, 80] on icon "Widget de recherche" at bounding box center [936, 76] width 17 height 17
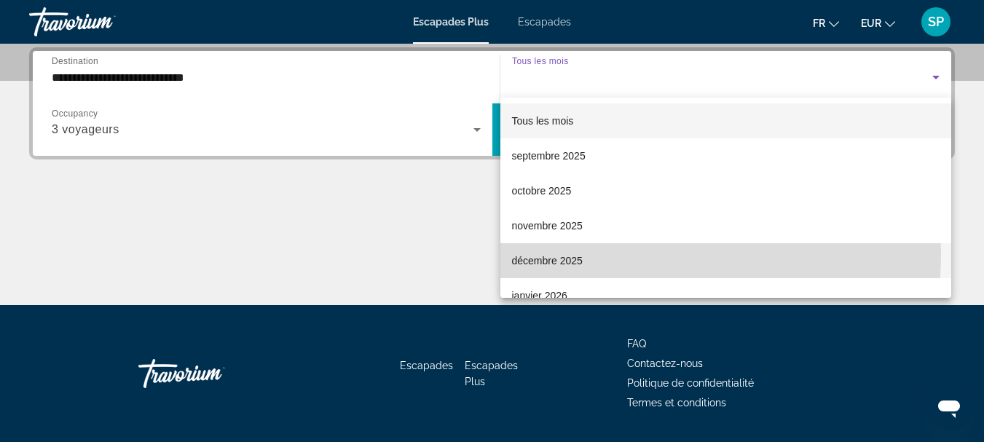
click at [583, 254] on mat-option "décembre 2025" at bounding box center [727, 260] width 452 height 35
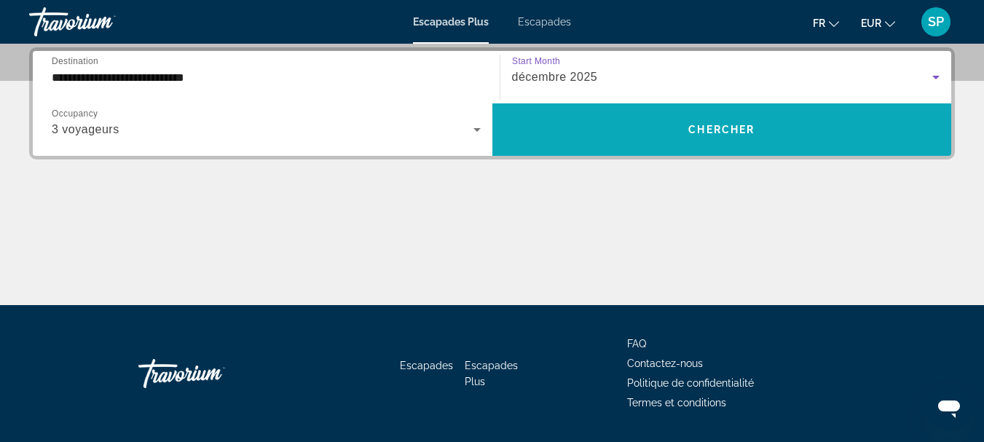
click at [676, 131] on span "Widget de recherche" at bounding box center [723, 129] width 460 height 35
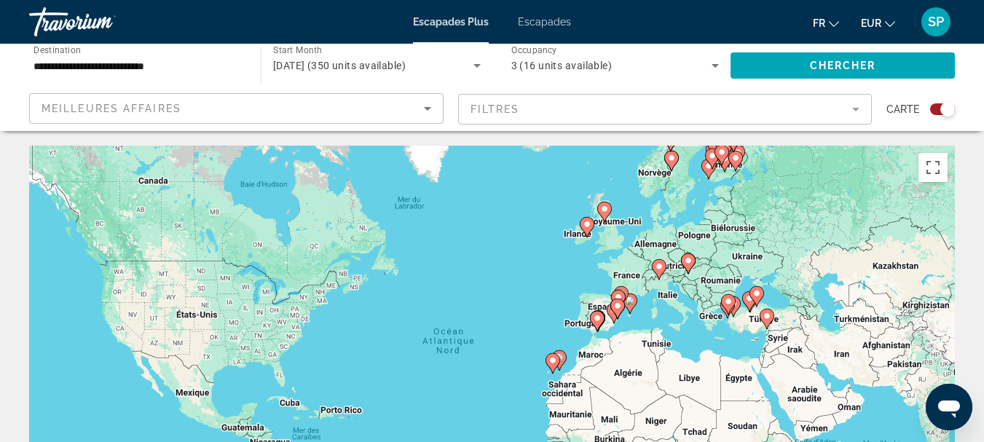
drag, startPoint x: 565, startPoint y: 298, endPoint x: 565, endPoint y: 96, distance: 201.8
click at [569, 250] on div "Pour activer le glissement avec le clavier, appuyez sur Alt+Entrée. Une fois ce…" at bounding box center [492, 364] width 926 height 437
drag, startPoint x: 579, startPoint y: 312, endPoint x: 577, endPoint y: 285, distance: 27.0
click at [579, 270] on div "Pour activer le glissement avec le clavier, appuyez sur Alt+Entrée. Une fois ce…" at bounding box center [492, 364] width 926 height 437
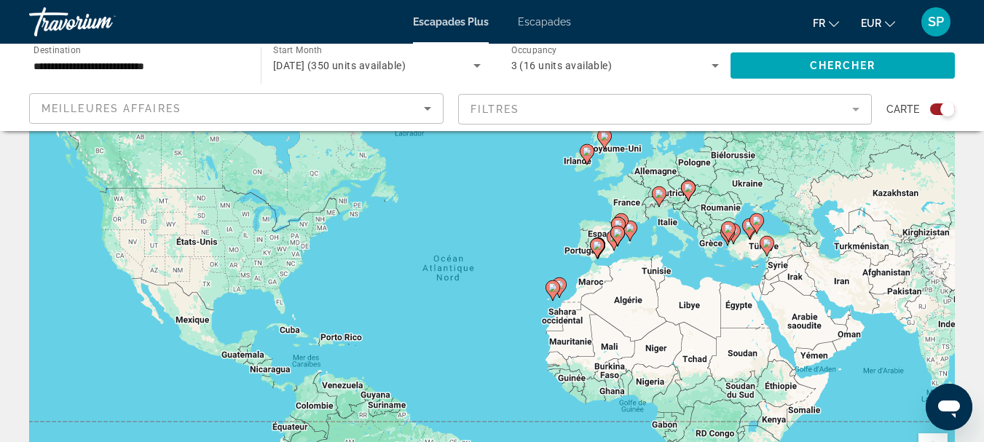
click at [591, 230] on div "Pour activer le glissement avec le clavier, appuyez sur Alt+Entrée. Une fois ce…" at bounding box center [492, 291] width 926 height 437
drag, startPoint x: 591, startPoint y: 230, endPoint x: 589, endPoint y: 248, distance: 18.3
click at [589, 248] on div "Pour activer le glissement avec le clavier, appuyez sur Alt+Entrée. Une fois ce…" at bounding box center [492, 291] width 926 height 437
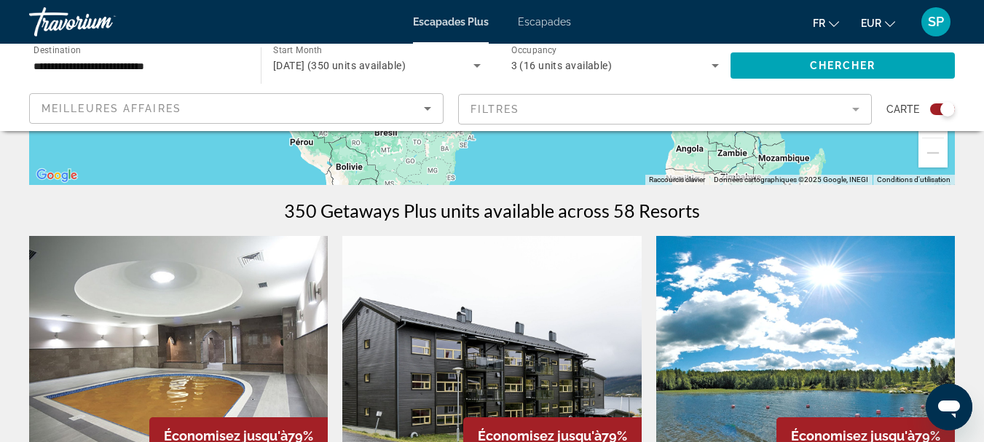
scroll to position [471, 0]
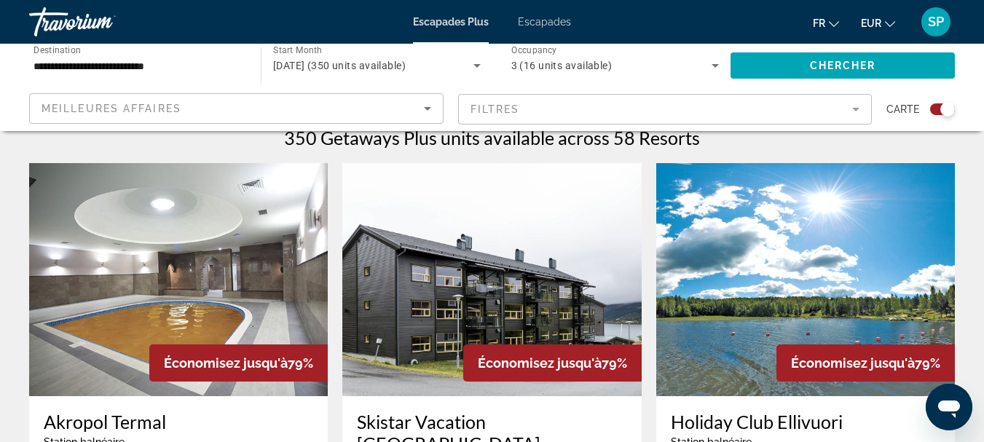
click at [856, 109] on mat-form-field "Filtres" at bounding box center [665, 109] width 415 height 31
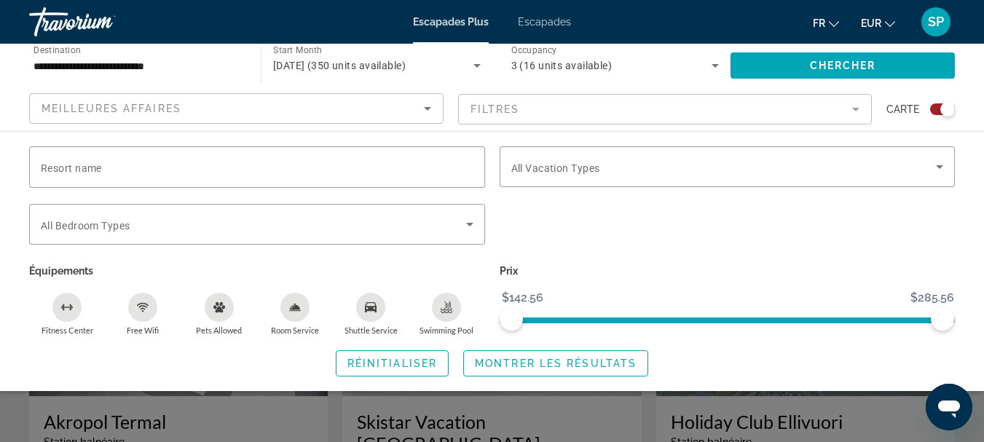
drag, startPoint x: 66, startPoint y: 304, endPoint x: 226, endPoint y: 305, distance: 160.3
click at [226, 305] on ul "Fitness Center Free Wifi Pets Allowed Room Service Shuttle Service Swimming Pool" at bounding box center [257, 314] width 456 height 44
click at [149, 160] on input "Resort name" at bounding box center [257, 167] width 433 height 17
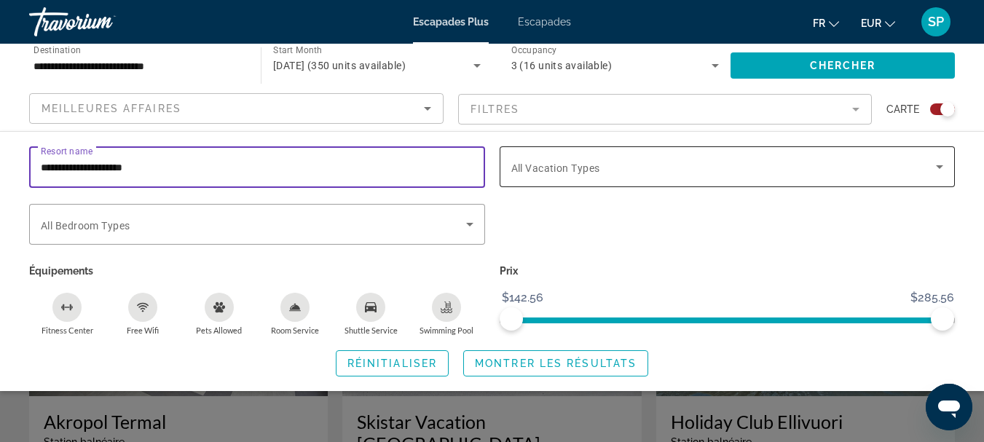
type input "**********"
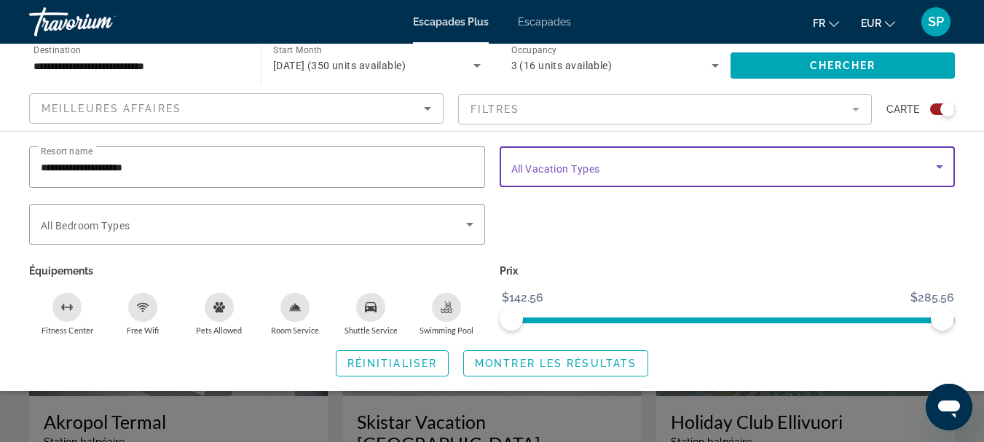
click at [941, 165] on icon "Search widget" at bounding box center [939, 167] width 7 height 4
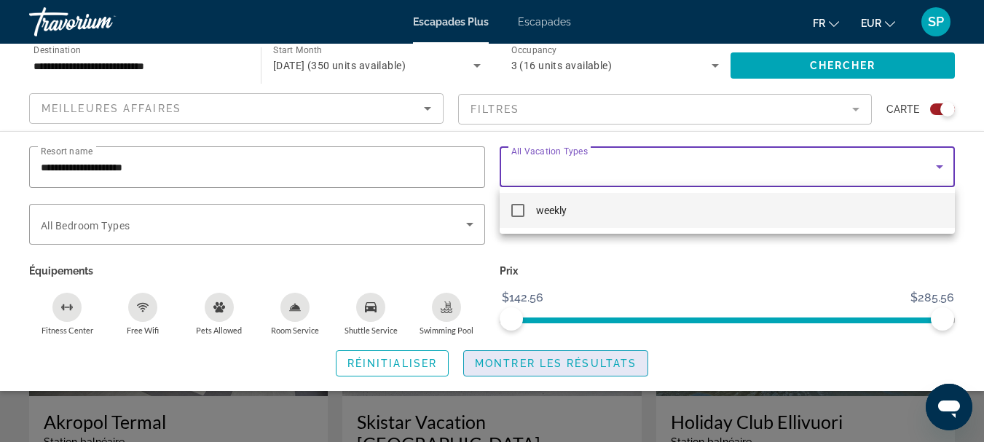
click at [580, 362] on span "Montrer les résultats" at bounding box center [556, 364] width 162 height 12
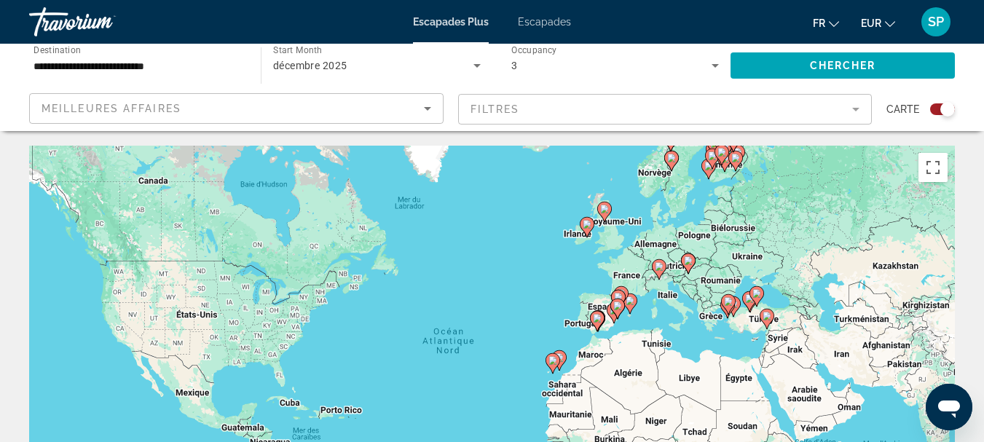
drag, startPoint x: 619, startPoint y: 305, endPoint x: 645, endPoint y: 289, distance: 30.7
click at [645, 289] on div "Pour naviguer, appuyez sur les touches fléchées. Pour activer le glissement ave…" at bounding box center [492, 364] width 926 height 437
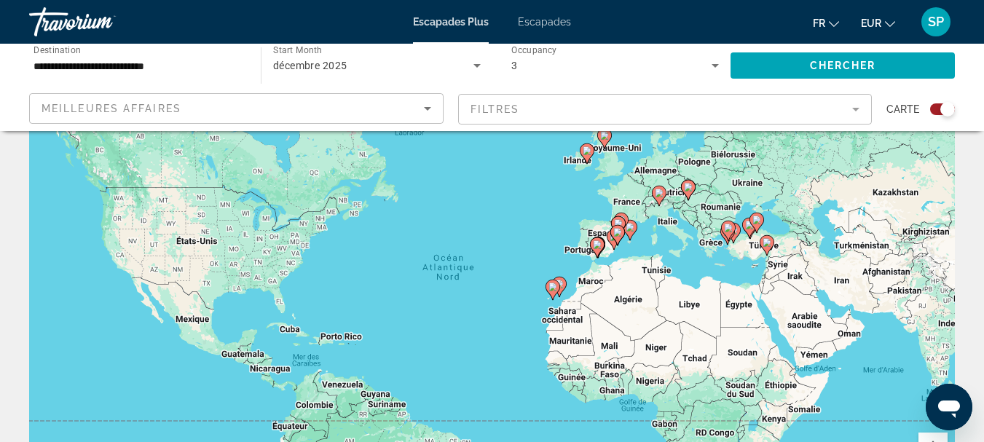
scroll to position [73, 0]
click at [619, 232] on image "Contenu principal" at bounding box center [617, 233] width 9 height 9
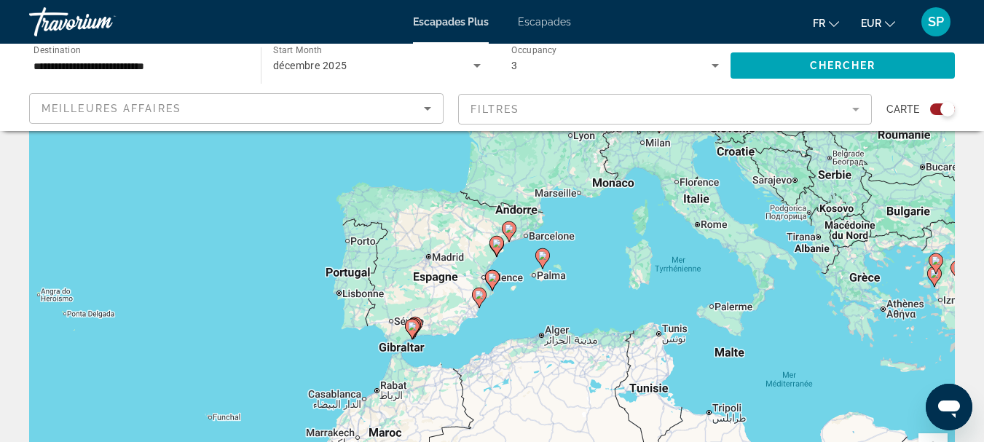
click at [507, 226] on image "Contenu principal" at bounding box center [509, 228] width 9 height 9
type input "**********"
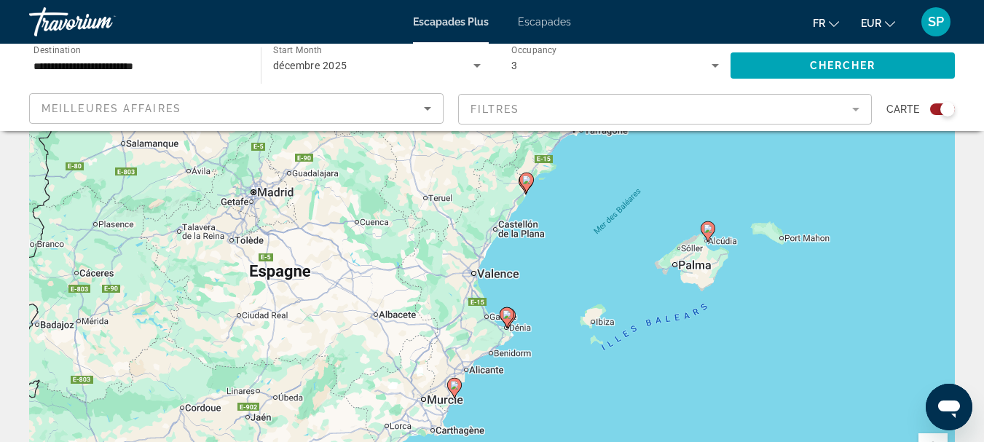
drag, startPoint x: 482, startPoint y: 340, endPoint x: 581, endPoint y: 170, distance: 196.6
click at [581, 170] on div "Pour activer le glissement avec le clavier, appuyez sur Alt+Entrée. Une fois ce…" at bounding box center [492, 291] width 926 height 437
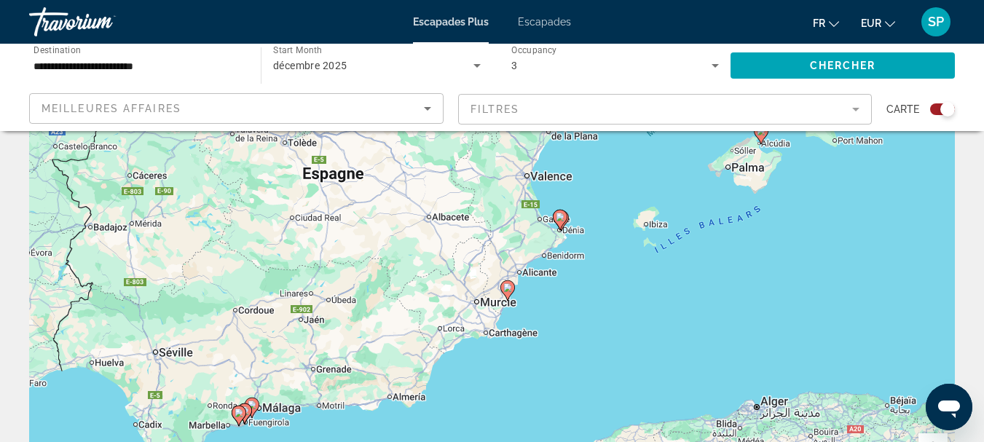
drag, startPoint x: 474, startPoint y: 345, endPoint x: 529, endPoint y: 246, distance: 112.5
click at [529, 246] on div "Pour activer le glissement avec le clavier, appuyez sur Alt+Entrée. Une fois ce…" at bounding box center [492, 291] width 926 height 437
click at [508, 283] on image "Contenu principal" at bounding box center [507, 287] width 9 height 9
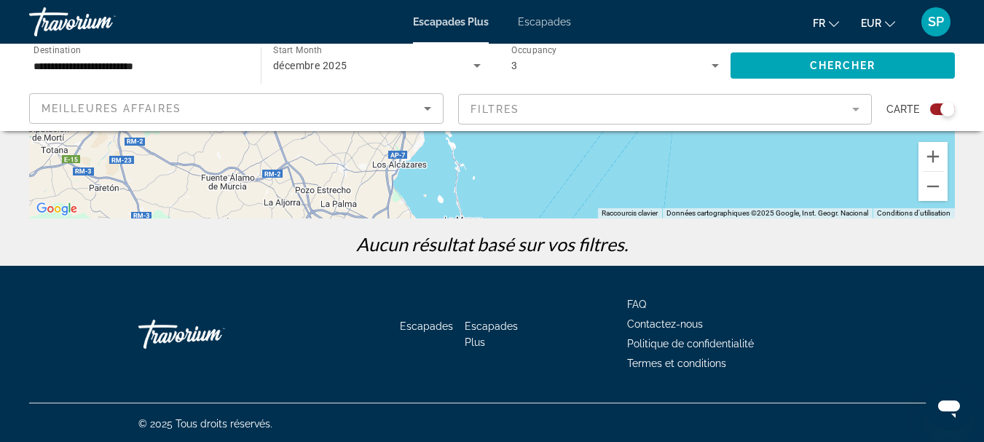
scroll to position [179, 0]
